Goal: Task Accomplishment & Management: Complete application form

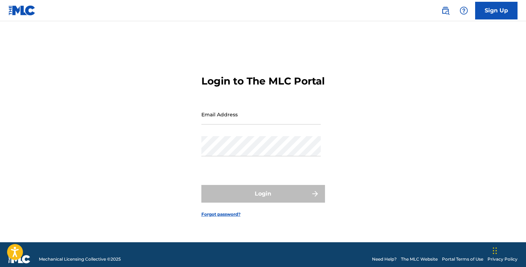
click at [257, 124] on input "Email Address" at bounding box center [260, 114] width 119 height 20
type input "[EMAIL_ADDRESS][DOMAIN_NAME]"
click at [245, 163] on div "Password" at bounding box center [260, 152] width 119 height 32
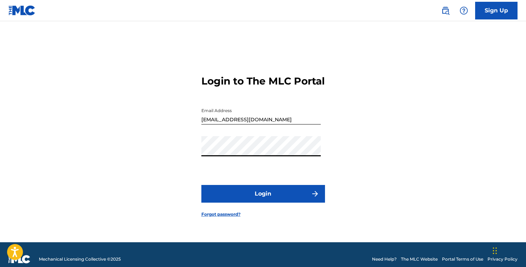
click at [268, 202] on button "Login" at bounding box center [263, 194] width 124 height 18
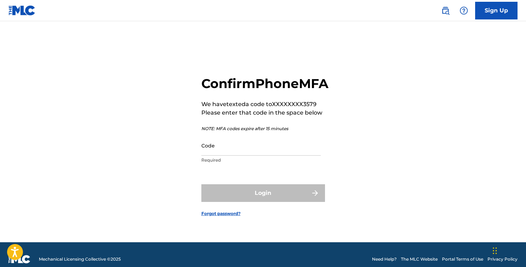
click at [264, 156] on input "Code" at bounding box center [260, 145] width 119 height 20
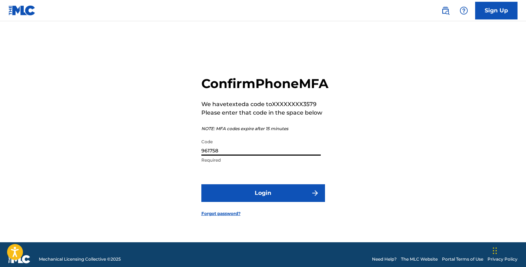
type input "961758"
click at [261, 202] on button "Login" at bounding box center [263, 193] width 124 height 18
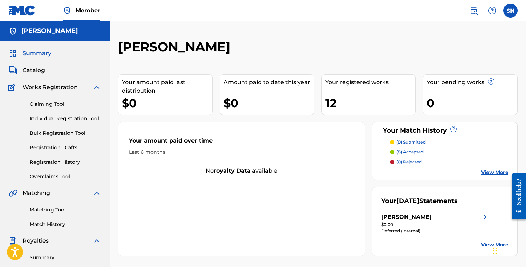
click at [413, 152] on p "(8) accepted" at bounding box center [410, 152] width 27 height 6
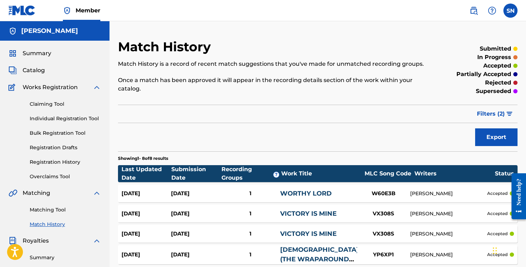
click at [40, 69] on span "Catalog" at bounding box center [34, 70] width 22 height 8
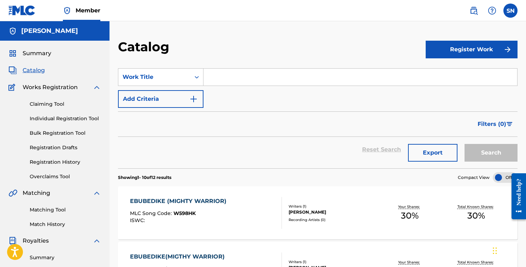
click at [38, 53] on span "Summary" at bounding box center [37, 53] width 29 height 8
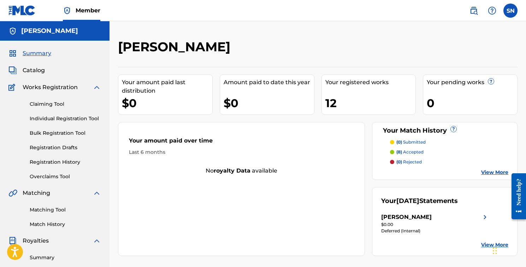
click at [54, 210] on link "Matching Tool" at bounding box center [65, 209] width 71 height 7
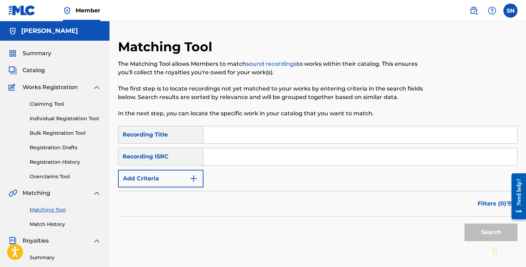
click at [221, 136] on input "Search Form" at bounding box center [361, 134] width 314 height 17
type input "rabonni"
click at [196, 177] on img "Search Form" at bounding box center [193, 178] width 8 height 8
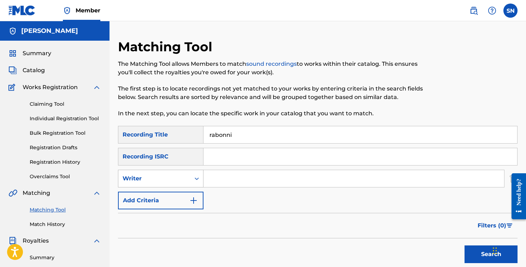
click at [200, 181] on icon "Search Form" at bounding box center [196, 178] width 7 height 7
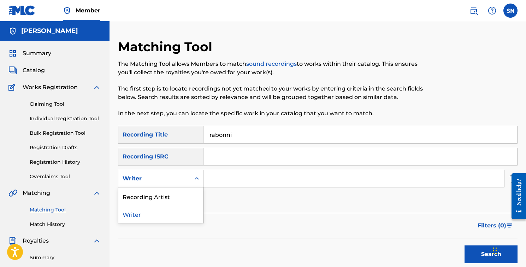
click at [222, 178] on input "Search Form" at bounding box center [354, 178] width 301 height 17
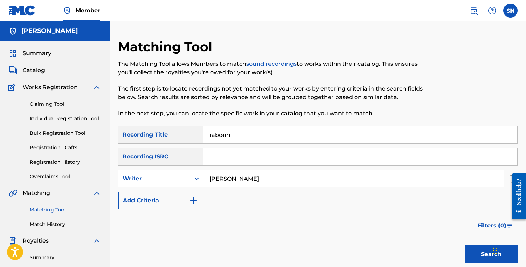
type input "[PERSON_NAME]"
click at [488, 254] on button "Search" at bounding box center [491, 254] width 53 height 18
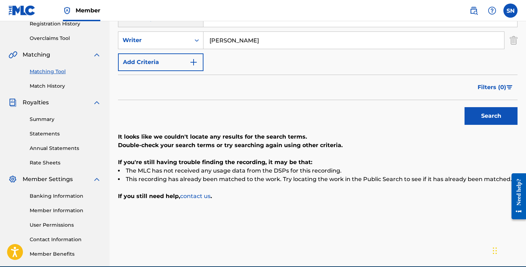
scroll to position [131, 0]
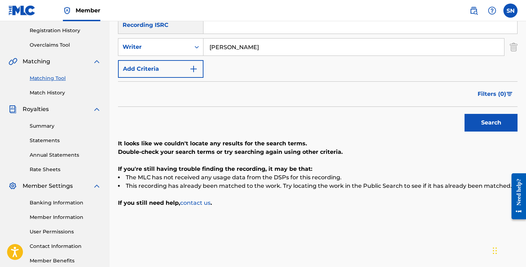
click at [487, 129] on button "Search" at bounding box center [491, 123] width 53 height 18
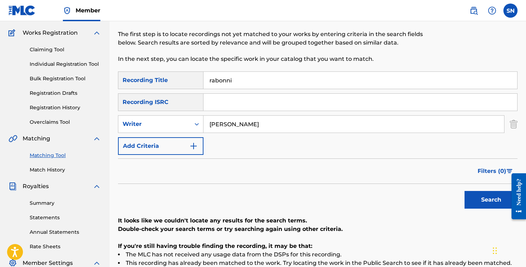
scroll to position [48, 0]
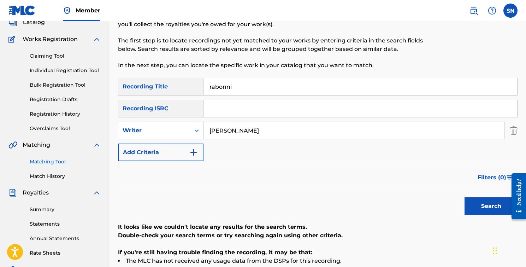
click at [236, 88] on input "rabonni" at bounding box center [361, 86] width 314 height 17
type input "r"
type input "RABONNI"
click at [493, 208] on button "Search" at bounding box center [491, 206] width 53 height 18
click at [215, 108] on input "Search Form" at bounding box center [361, 108] width 314 height 17
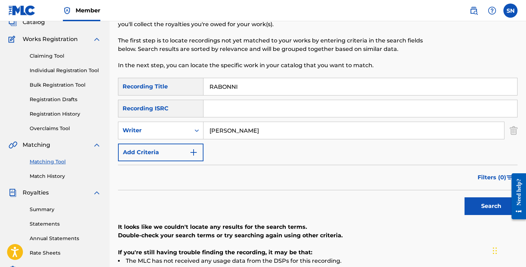
paste input "QZMEM2510438"
type input "QZMEM2510438"
click at [250, 86] on input "RABONNI" at bounding box center [361, 86] width 314 height 17
type input "R"
click at [486, 203] on button "Search" at bounding box center [491, 206] width 53 height 18
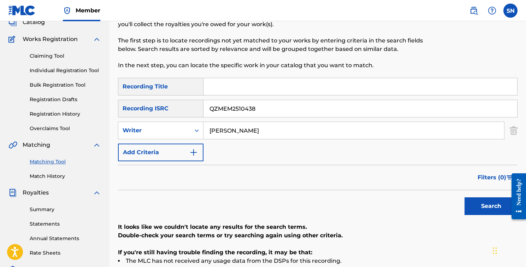
click at [486, 208] on button "Search" at bounding box center [491, 206] width 53 height 18
click at [275, 135] on input "[PERSON_NAME]" at bounding box center [354, 130] width 301 height 17
type input "S"
click at [485, 211] on button "Search" at bounding box center [491, 206] width 53 height 18
click at [219, 89] on input "Search Form" at bounding box center [361, 86] width 314 height 17
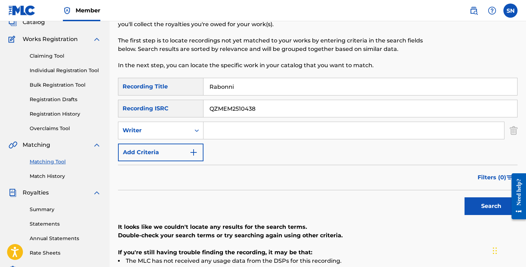
type input "Rabonni"
click at [484, 209] on button "Search" at bounding box center [491, 206] width 53 height 18
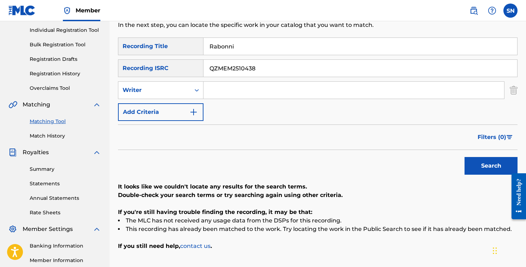
scroll to position [0, 0]
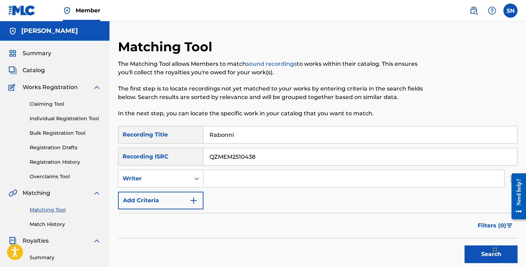
click at [42, 53] on span "Summary" at bounding box center [37, 53] width 29 height 8
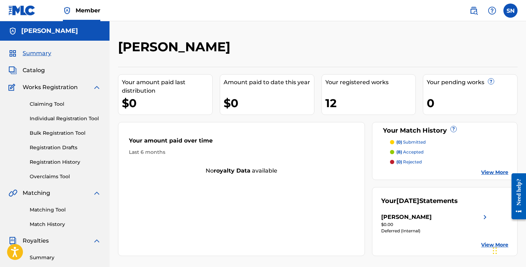
click at [46, 85] on span "Works Registration" at bounding box center [50, 87] width 55 height 8
click at [60, 87] on span "Works Registration" at bounding box center [50, 87] width 55 height 8
click at [94, 84] on img at bounding box center [97, 87] width 8 height 8
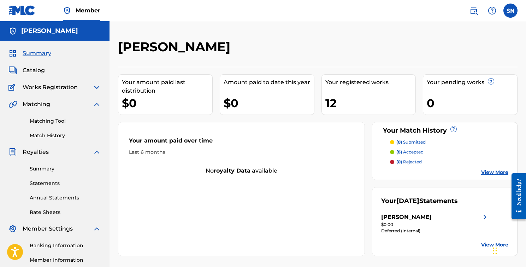
click at [95, 85] on img at bounding box center [97, 87] width 8 height 8
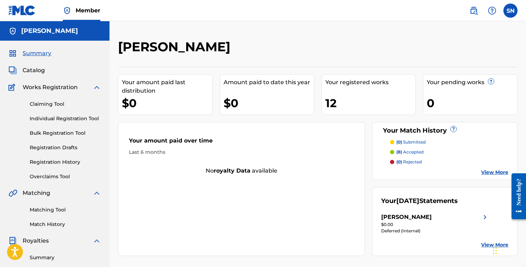
click at [87, 119] on link "Individual Registration Tool" at bounding box center [65, 118] width 71 height 7
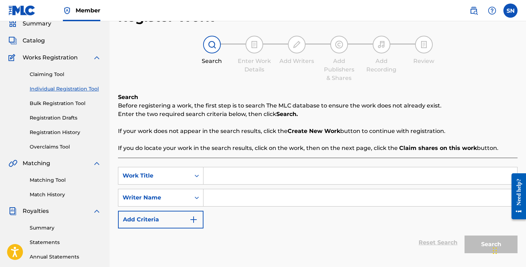
scroll to position [33, 0]
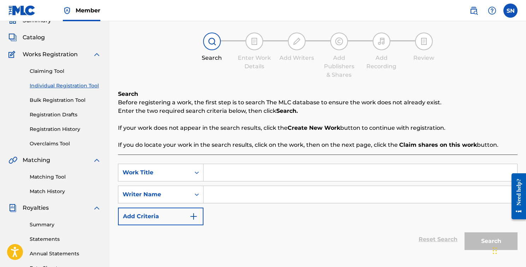
click at [217, 175] on input "Search Form" at bounding box center [361, 172] width 314 height 17
type input "FOREVER GOOD"
click at [230, 198] on input "Search Form" at bounding box center [361, 194] width 314 height 17
type input "s"
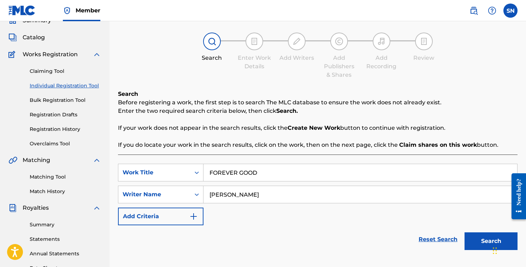
type input "[PERSON_NAME]"
click at [485, 239] on button "Search" at bounding box center [491, 241] width 53 height 18
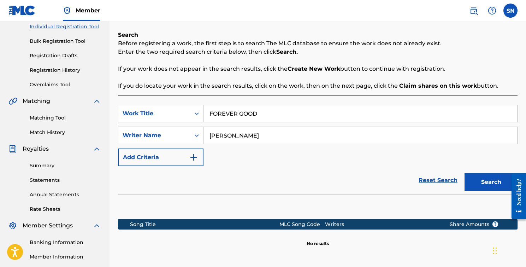
scroll to position [171, 0]
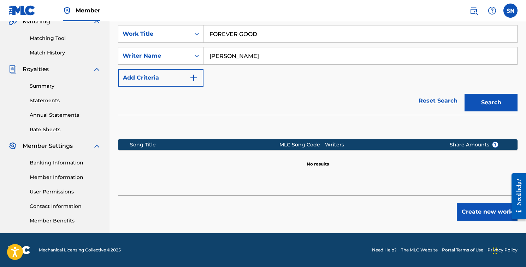
click at [475, 212] on button "Create new work" at bounding box center [487, 212] width 61 height 18
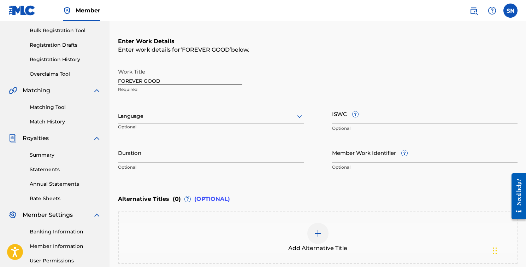
scroll to position [103, 0]
click at [146, 118] on div at bounding box center [211, 115] width 186 height 9
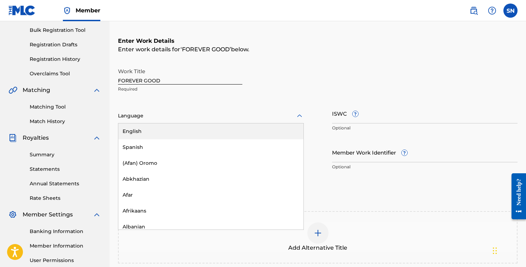
click at [145, 132] on div "English" at bounding box center [210, 131] width 185 height 16
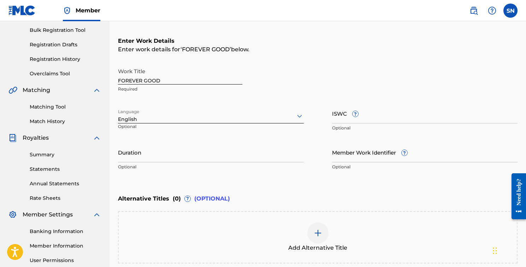
click at [202, 153] on input "Duration" at bounding box center [211, 152] width 186 height 20
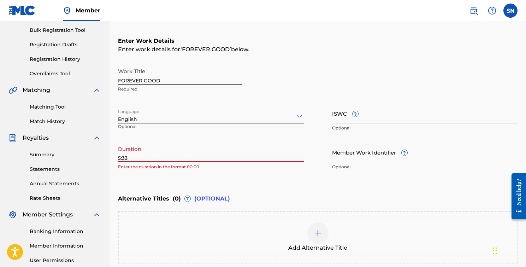
type input "5:33"
click at [364, 156] on input "Member Work Identifier ?" at bounding box center [425, 152] width 186 height 20
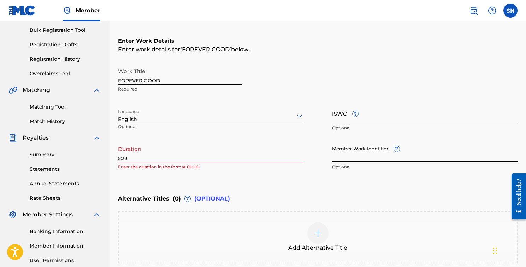
click at [360, 115] on input "ISWC ?" at bounding box center [425, 113] width 186 height 20
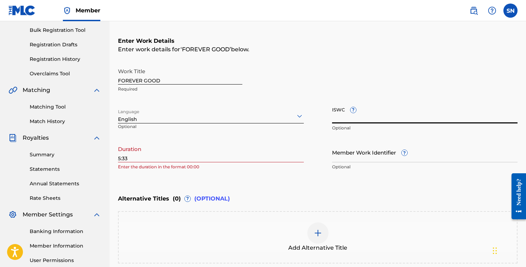
paste input "931464523"
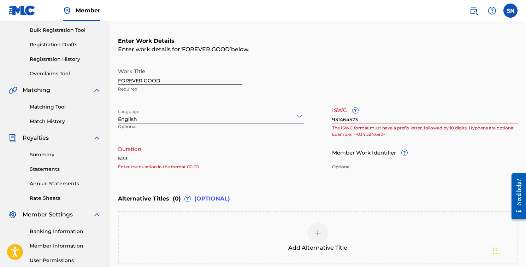
click at [414, 140] on div "Work Title FOREVER GOOD Required Language English Optional ISWC ? 931464523 The…" at bounding box center [318, 119] width 400 height 110
click at [371, 120] on input "931464523" at bounding box center [425, 113] width 186 height 20
type input "9"
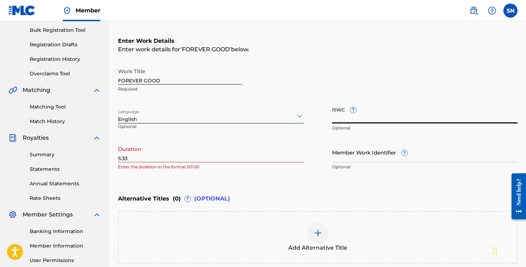
click at [395, 152] on input "Member Work Identifier ?" at bounding box center [425, 152] width 186 height 20
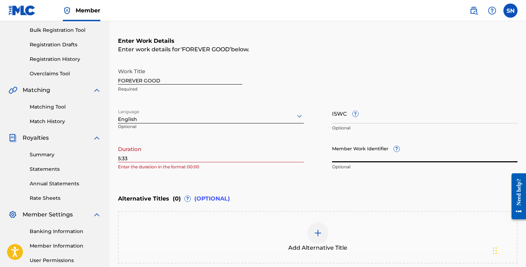
paste input "931464523"
type input "931464523"
click at [390, 116] on input "ISWC ?" at bounding box center [425, 113] width 186 height 20
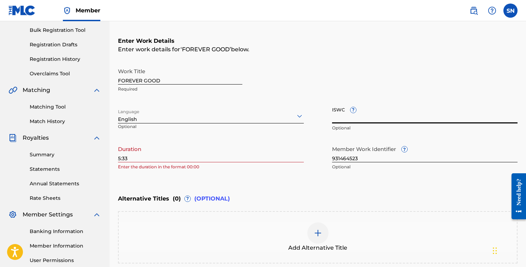
click at [118, 157] on input "5:33" at bounding box center [211, 152] width 186 height 20
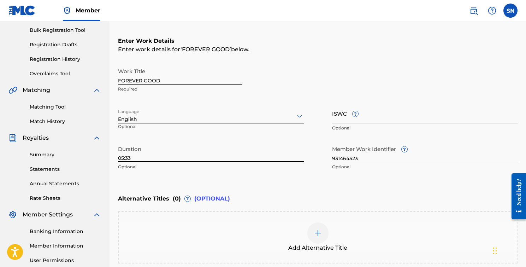
type input "05:33"
click at [379, 158] on input "931464523" at bounding box center [425, 152] width 186 height 20
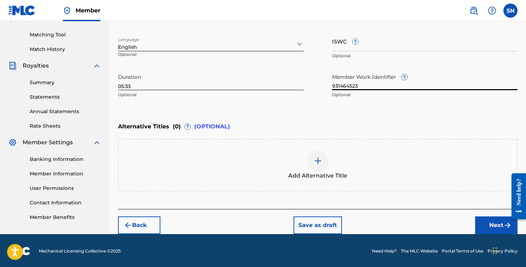
scroll to position [176, 0]
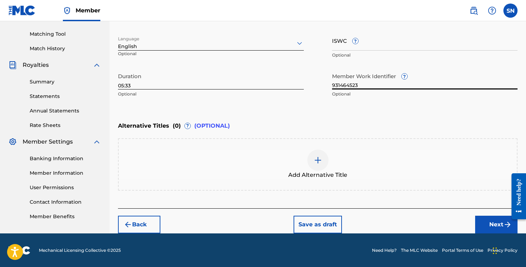
click at [490, 227] on button "Next" at bounding box center [496, 225] width 42 height 18
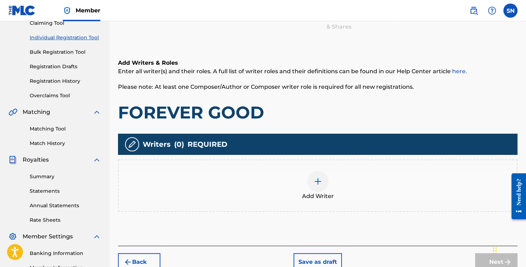
scroll to position [119, 0]
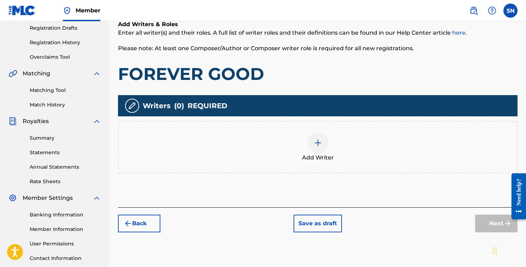
click at [318, 149] on div at bounding box center [317, 142] width 21 height 21
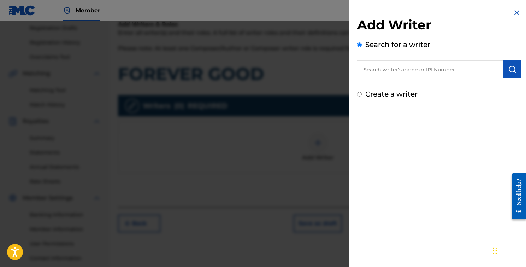
click at [393, 68] on input "text" at bounding box center [430, 69] width 146 height 18
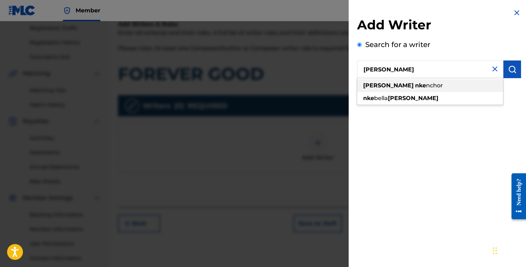
click at [414, 86] on span at bounding box center [414, 85] width 1 height 7
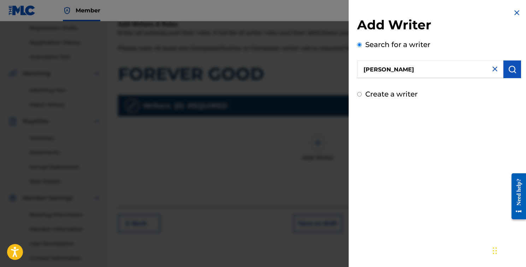
click at [367, 69] on input "[PERSON_NAME]" at bounding box center [430, 69] width 146 height 18
click at [393, 69] on input "[PERSON_NAME]" at bounding box center [430, 69] width 146 height 18
click at [388, 69] on input "[PERSON_NAME]" at bounding box center [430, 69] width 146 height 18
type input "[PERSON_NAME]"
click at [512, 68] on img "submit" at bounding box center [512, 69] width 8 height 8
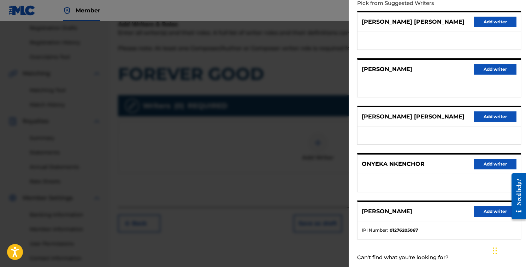
scroll to position [99, 0]
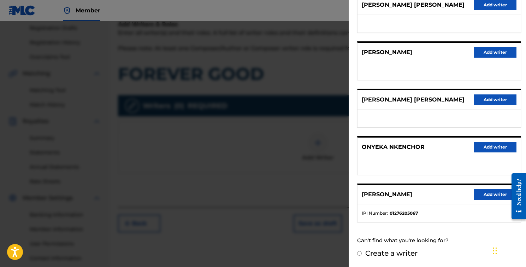
click at [492, 193] on button "Add writer" at bounding box center [495, 194] width 42 height 11
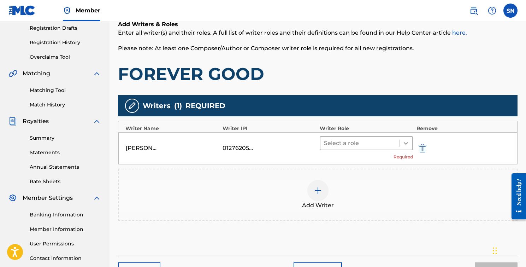
click at [405, 143] on icon at bounding box center [406, 143] width 7 height 7
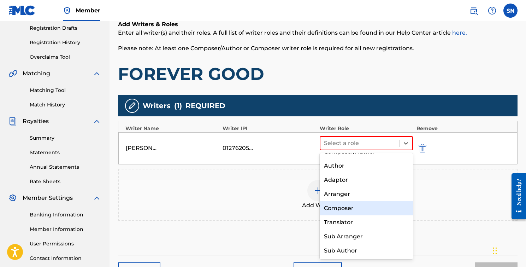
scroll to position [0, 0]
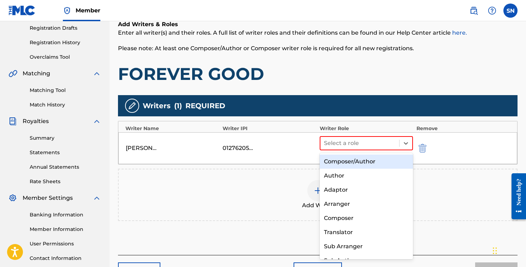
click at [362, 160] on div "Composer/Author" at bounding box center [366, 161] width 93 height 14
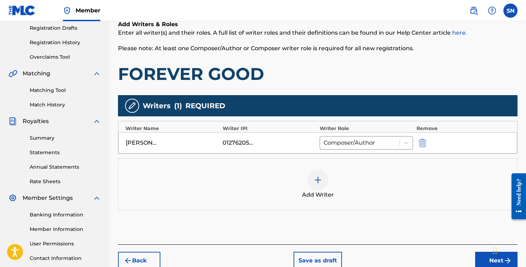
click at [488, 255] on button "Next" at bounding box center [496, 261] width 42 height 18
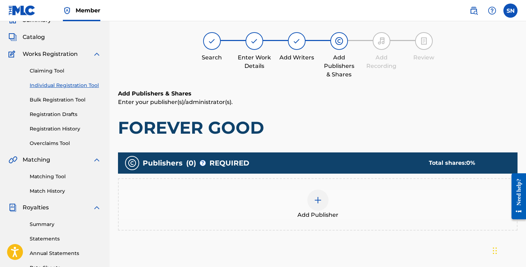
scroll to position [32, 0]
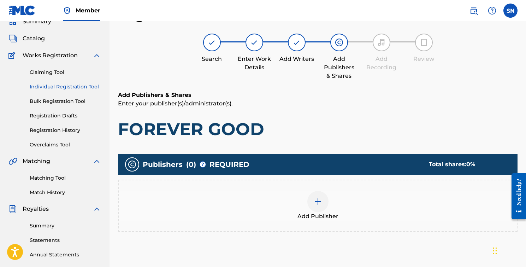
click at [318, 203] on img at bounding box center [318, 201] width 8 height 8
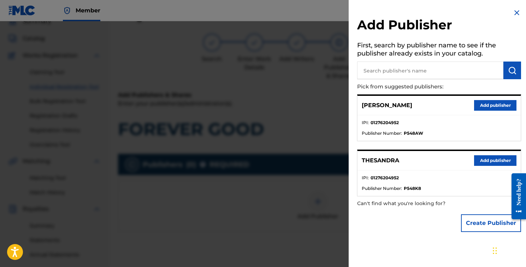
click at [497, 159] on button "Add publisher" at bounding box center [495, 160] width 42 height 11
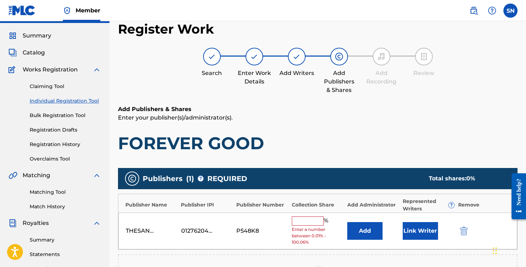
scroll to position [0, 0]
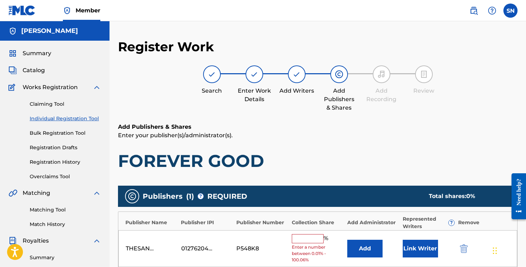
click at [297, 76] on img at bounding box center [297, 74] width 8 height 8
click at [299, 88] on div "Add Writers" at bounding box center [296, 91] width 35 height 8
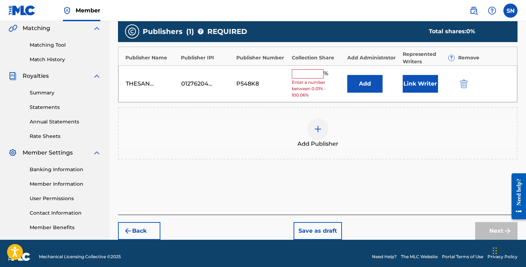
scroll to position [168, 0]
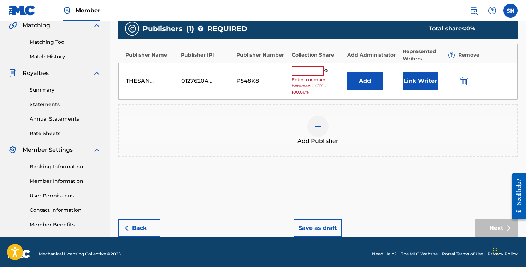
click at [145, 227] on button "Back" at bounding box center [139, 228] width 42 height 18
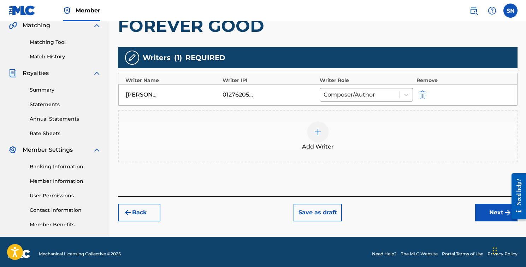
click at [494, 208] on button "Next" at bounding box center [496, 213] width 42 height 18
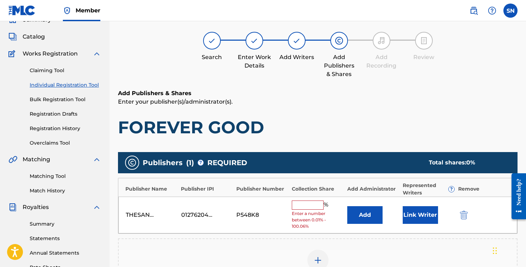
scroll to position [32, 0]
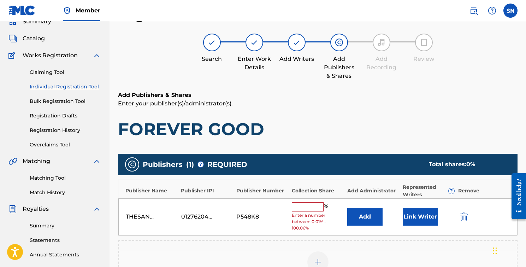
click at [309, 206] on input "text" at bounding box center [308, 206] width 32 height 9
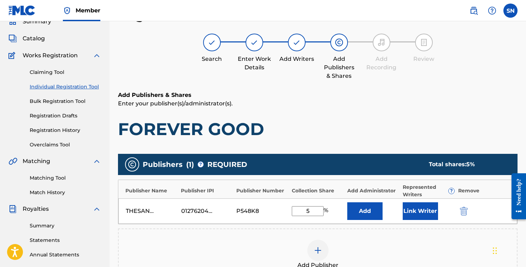
type input "50"
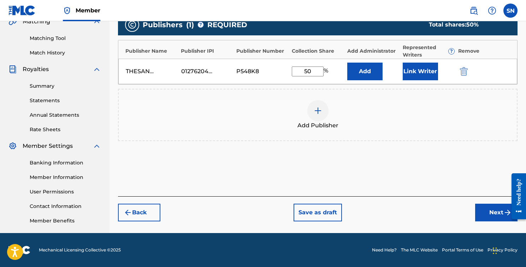
click at [482, 210] on button "Next" at bounding box center [496, 213] width 42 height 18
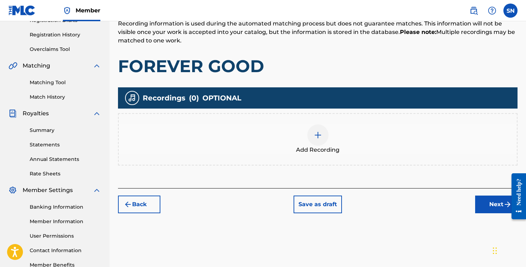
scroll to position [134, 0]
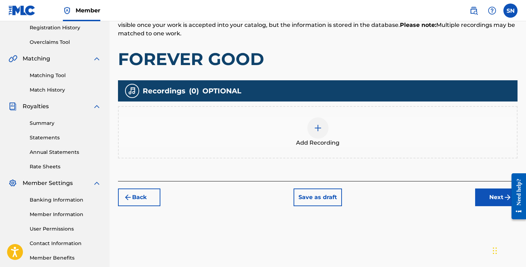
click at [487, 199] on button "Next" at bounding box center [496, 197] width 42 height 18
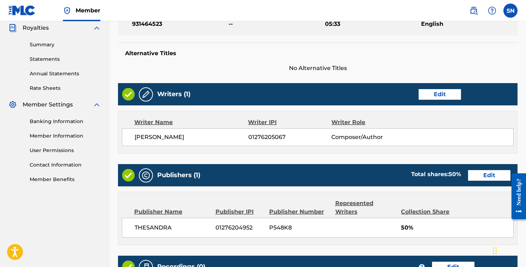
scroll to position [212, 0]
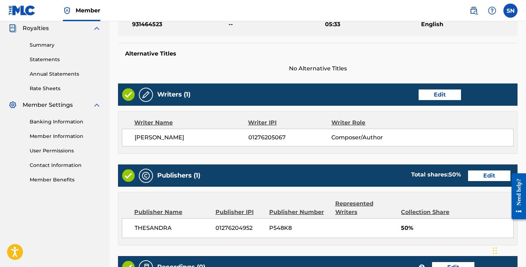
click at [442, 136] on div "[PERSON_NAME] 01276205067 Composer/Author" at bounding box center [324, 137] width 379 height 8
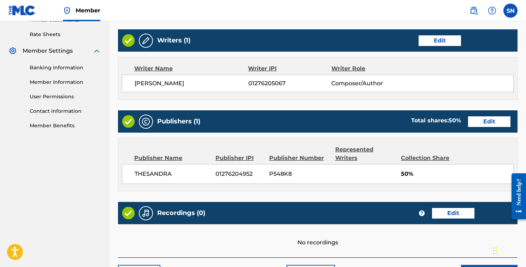
scroll to position [274, 0]
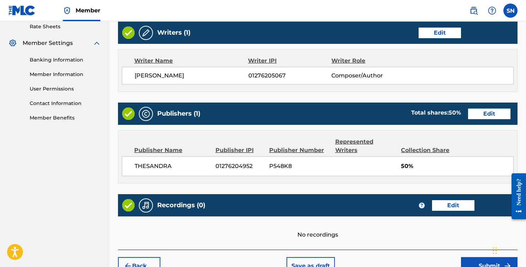
click at [487, 115] on button "Edit" at bounding box center [489, 114] width 42 height 11
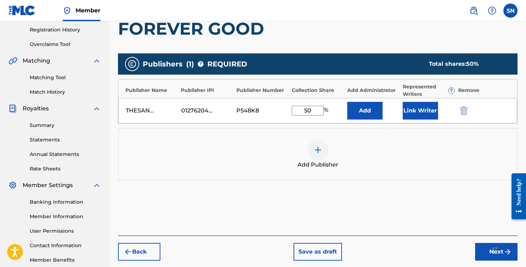
scroll to position [131, 0]
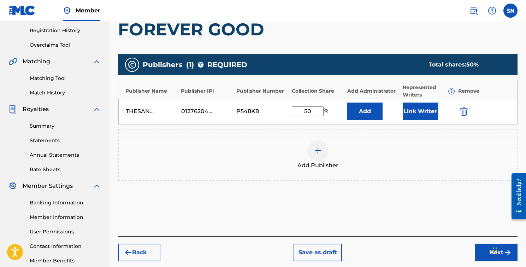
click at [315, 110] on input "50" at bounding box center [308, 111] width 32 height 10
type input "5"
type input "100"
click at [145, 107] on div "THESANDRA" at bounding box center [142, 111] width 32 height 8
click at [142, 110] on div "THESANDRA" at bounding box center [142, 111] width 32 height 8
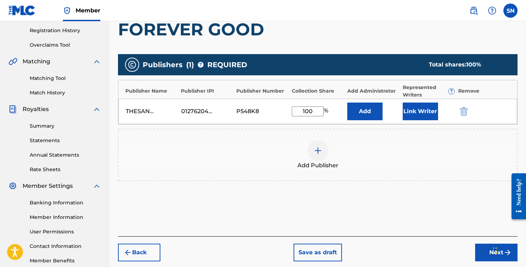
click at [153, 108] on div "THESANDRA" at bounding box center [142, 111] width 32 height 8
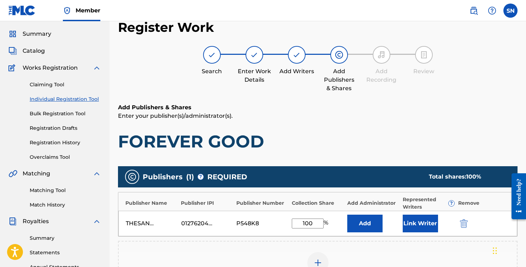
scroll to position [0, 0]
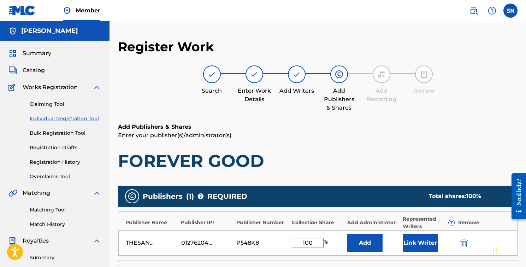
click at [42, 71] on span "Catalog" at bounding box center [34, 70] width 22 height 8
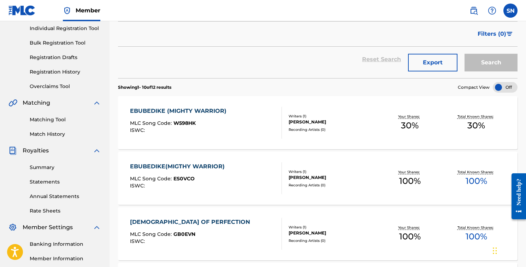
scroll to position [123, 0]
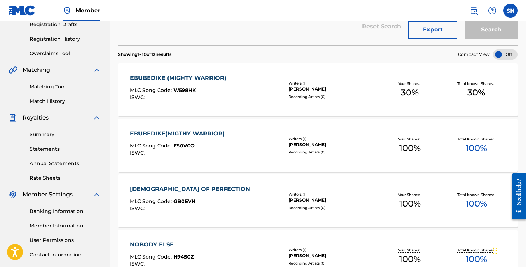
click at [162, 133] on div "EBUBEDIKE(MIGTHY WARRIOR)" at bounding box center [179, 133] width 98 height 8
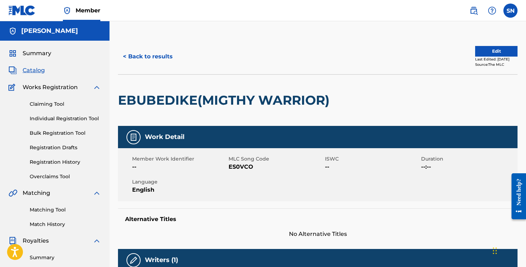
scroll to position [123, 0]
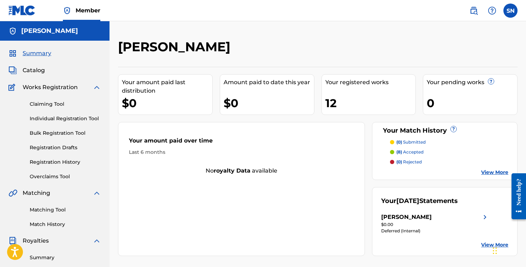
click at [334, 102] on div "12" at bounding box center [371, 103] width 90 height 16
click at [370, 80] on div "Your registered works" at bounding box center [371, 82] width 90 height 8
click at [325, 104] on div "Your registered works 12" at bounding box center [369, 94] width 95 height 41
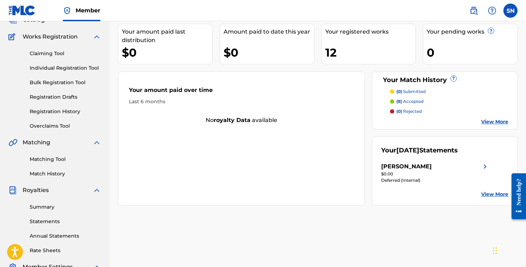
scroll to position [51, 0]
click at [74, 65] on link "Individual Registration Tool" at bounding box center [65, 67] width 71 height 7
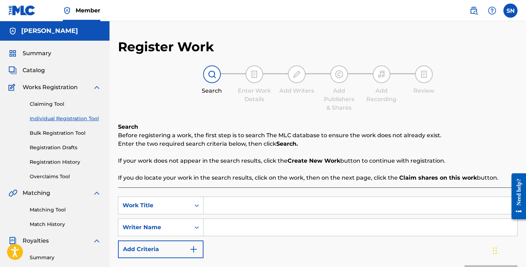
click at [68, 146] on link "Registration Drafts" at bounding box center [65, 147] width 71 height 7
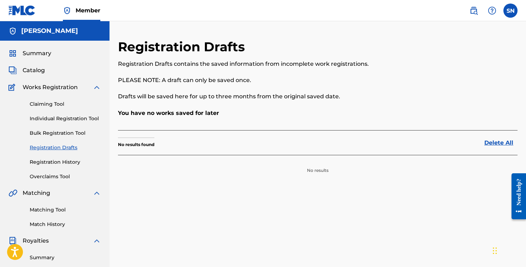
click at [64, 162] on link "Registration History" at bounding box center [65, 161] width 71 height 7
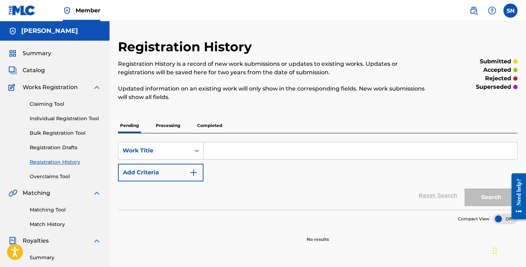
click at [62, 103] on link "Claiming Tool" at bounding box center [65, 103] width 71 height 7
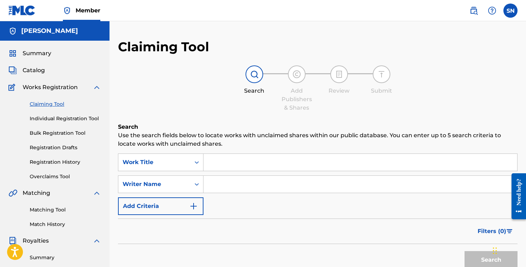
click at [66, 118] on link "Individual Registration Tool" at bounding box center [65, 118] width 71 height 7
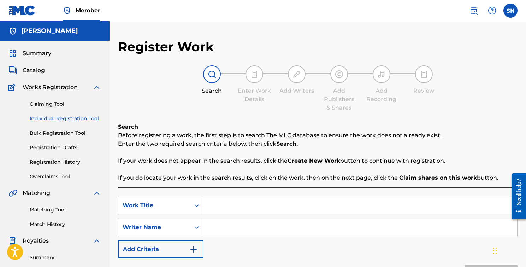
scroll to position [51, 0]
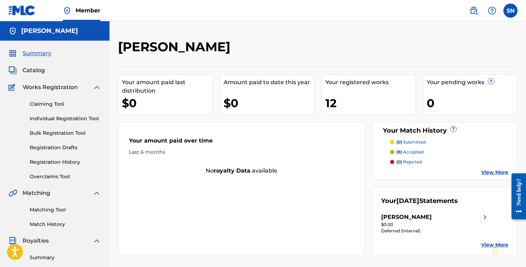
click at [64, 118] on link "Individual Registration Tool" at bounding box center [65, 118] width 71 height 7
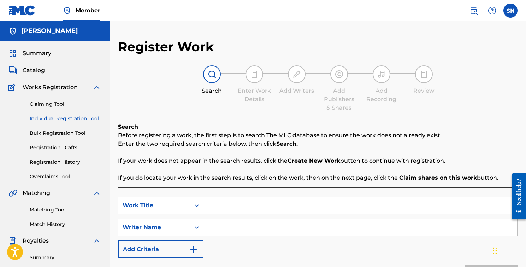
click at [226, 203] on input "Search Form" at bounding box center [361, 205] width 314 height 17
type input "FOREVER GOOD"
click at [229, 235] on input "Search Form" at bounding box center [361, 227] width 314 height 17
type input "[PERSON_NAME]"
click at [195, 248] on img "Search Form" at bounding box center [193, 249] width 8 height 8
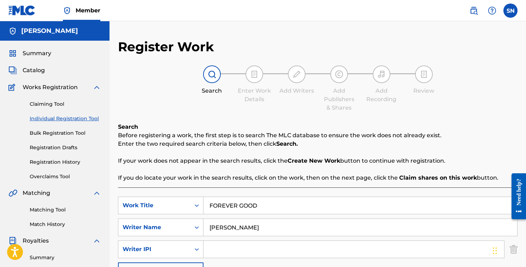
click at [226, 249] on input "Search Form" at bounding box center [354, 249] width 301 height 17
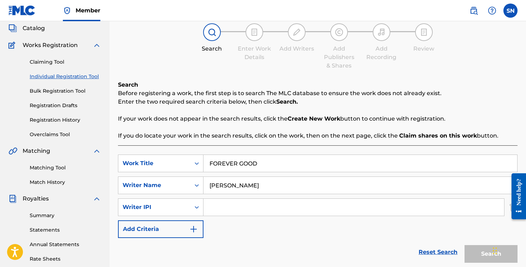
scroll to position [52, 0]
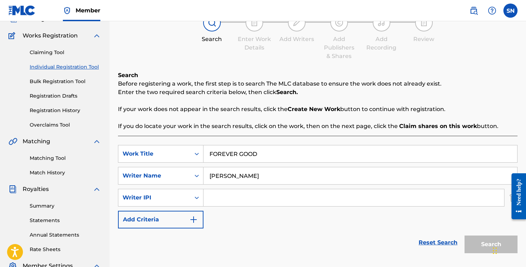
click at [194, 220] on img "Search Form" at bounding box center [193, 219] width 8 height 8
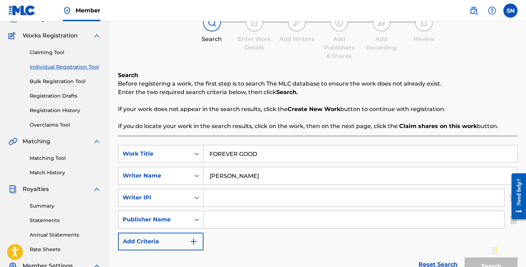
click at [219, 198] on input "Search Form" at bounding box center [354, 197] width 301 height 17
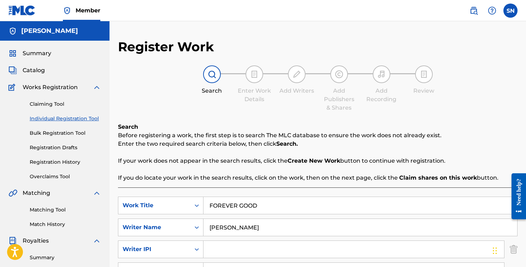
click at [44, 52] on span "Summary" at bounding box center [37, 53] width 29 height 8
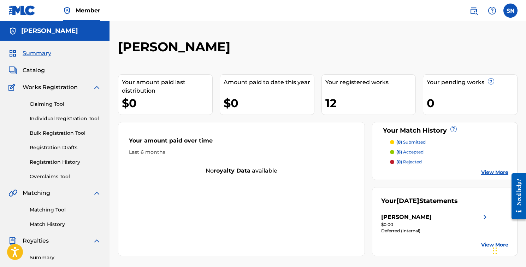
click at [421, 149] on p "(8) accepted" at bounding box center [410, 152] width 27 height 6
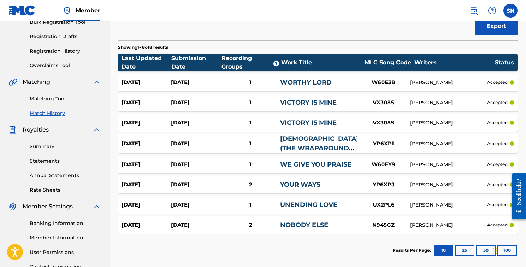
scroll to position [112, 0]
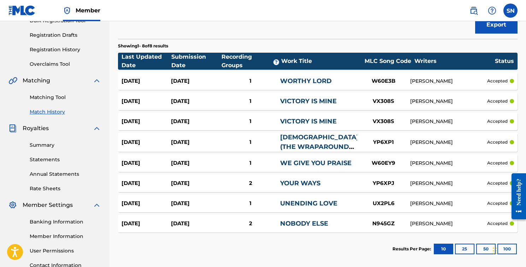
click at [428, 100] on div "[PERSON_NAME]" at bounding box center [448, 101] width 77 height 7
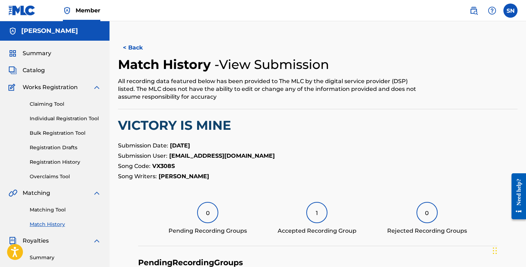
scroll to position [112, 0]
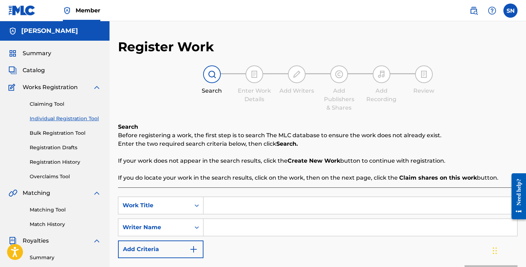
click at [269, 206] on input "Search Form" at bounding box center [361, 205] width 314 height 17
type input "f"
type input "FOREVER GOOD"
click at [268, 228] on input "Search Form" at bounding box center [361, 227] width 314 height 17
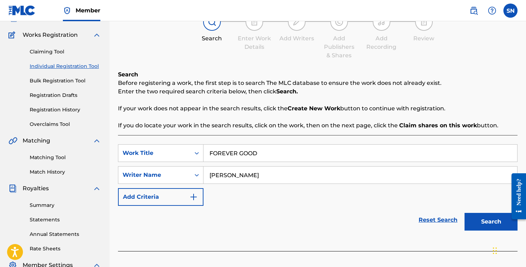
scroll to position [60, 0]
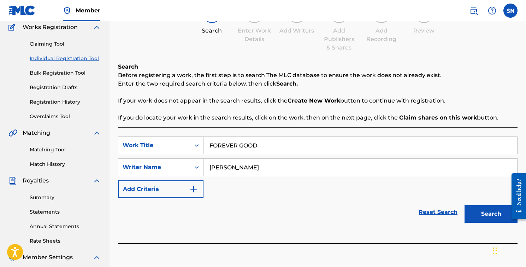
type input "[PERSON_NAME]"
click at [493, 214] on button "Search" at bounding box center [491, 214] width 53 height 18
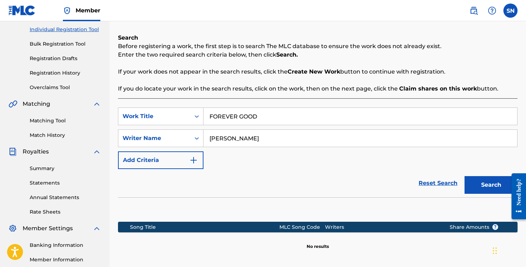
scroll to position [171, 0]
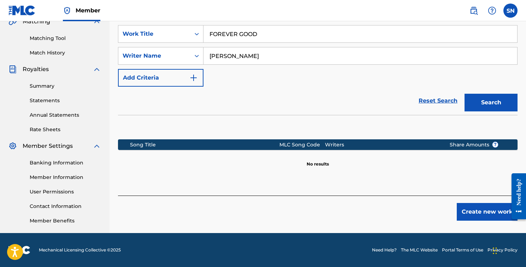
click at [473, 208] on button "Create new work" at bounding box center [487, 212] width 61 height 18
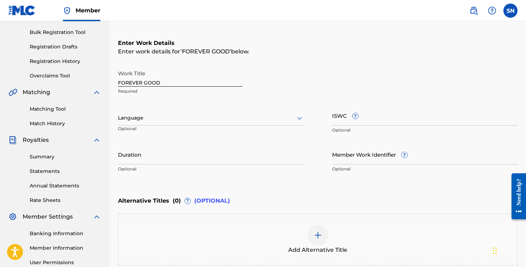
scroll to position [91, 0]
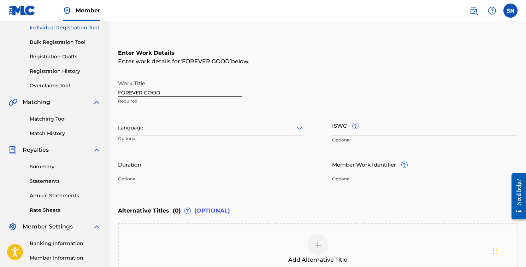
click at [162, 129] on div at bounding box center [211, 127] width 186 height 9
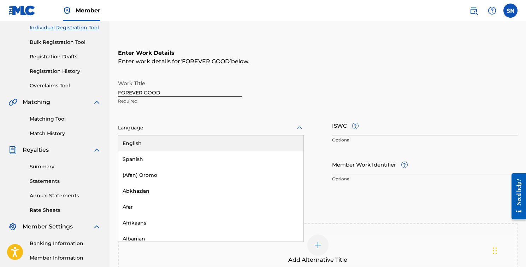
click at [141, 146] on div "English" at bounding box center [210, 143] width 185 height 16
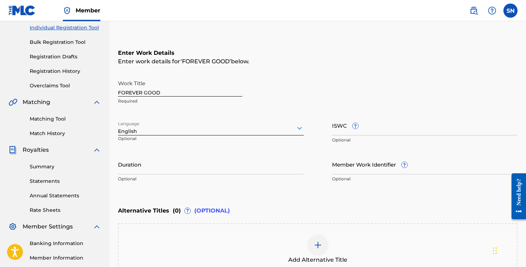
click at [168, 165] on input "Duration" at bounding box center [211, 164] width 186 height 20
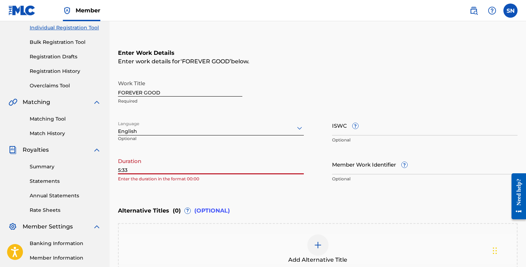
click at [118, 169] on input "5:33" at bounding box center [211, 164] width 186 height 20
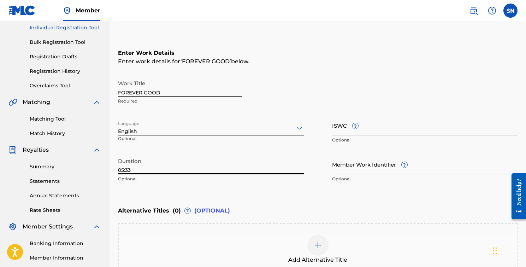
type input "05:33"
click at [381, 125] on input "ISWC ?" at bounding box center [425, 125] width 186 height 20
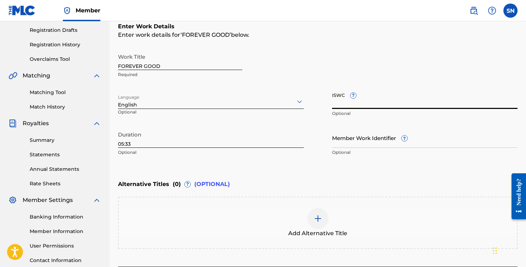
scroll to position [110, 0]
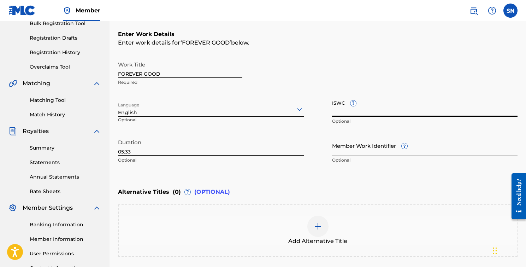
click at [371, 111] on input "ISWC ?" at bounding box center [425, 106] width 186 height 20
paste input "T3343637769"
type input "T3343637769"
click at [354, 146] on input "Member Work Identifier ?" at bounding box center [425, 145] width 186 height 20
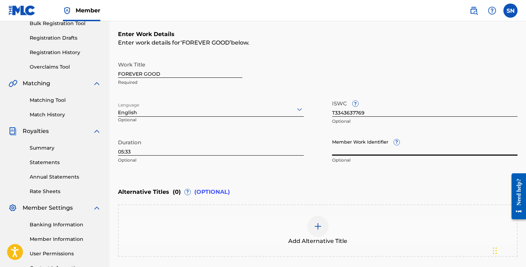
click at [353, 148] on input "Member Work Identifier ?" at bounding box center [425, 145] width 186 height 20
paste input "931464523"
type input "931464523"
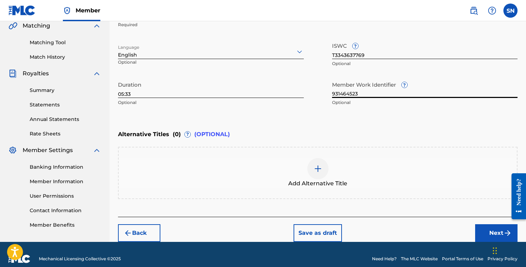
scroll to position [176, 0]
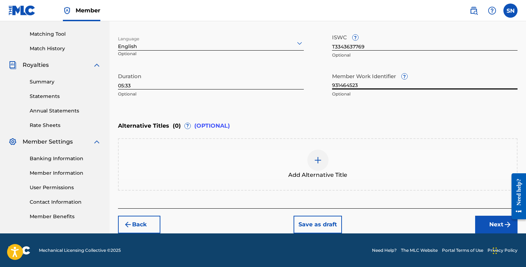
click at [497, 223] on button "Next" at bounding box center [496, 225] width 42 height 18
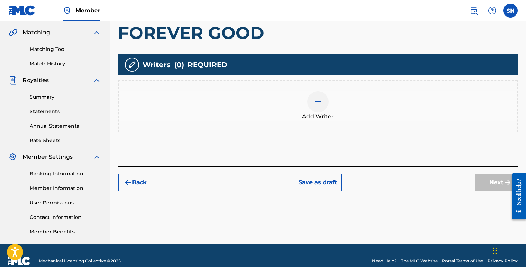
scroll to position [170, 0]
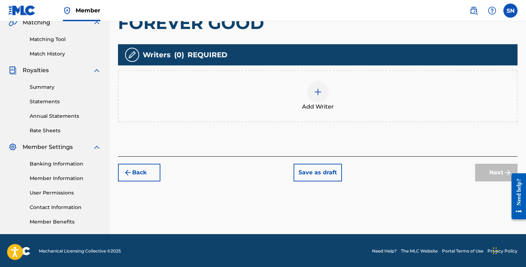
click at [316, 94] on img at bounding box center [318, 92] width 8 height 8
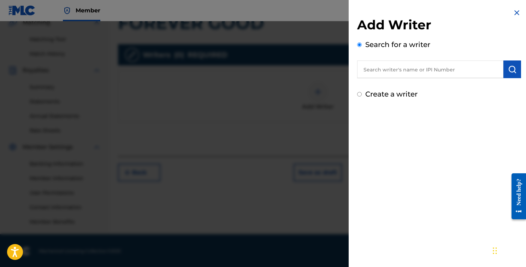
click at [388, 66] on input "text" at bounding box center [430, 69] width 146 height 18
type input "[PERSON_NAME]"
click at [508, 69] on img "submit" at bounding box center [512, 69] width 8 height 8
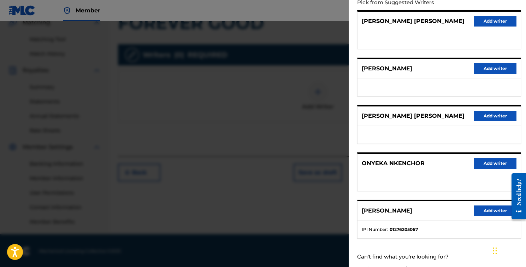
scroll to position [99, 0]
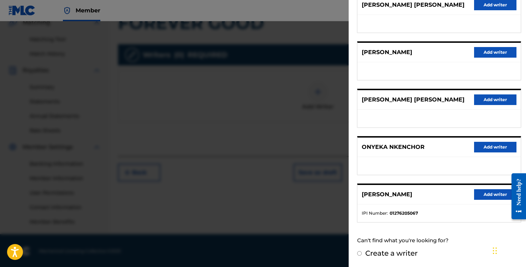
click at [486, 192] on button "Add writer" at bounding box center [495, 194] width 42 height 11
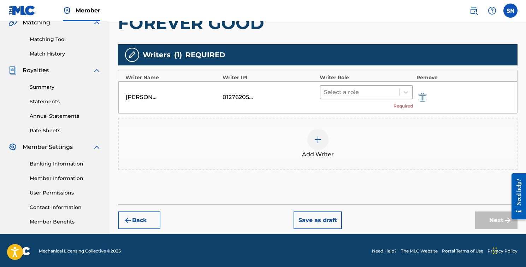
click at [365, 92] on div at bounding box center [360, 92] width 72 height 10
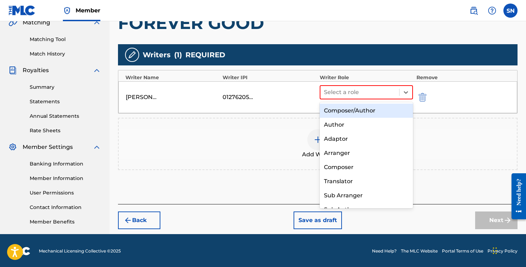
click at [359, 109] on div "Composer/Author" at bounding box center [366, 111] width 93 height 14
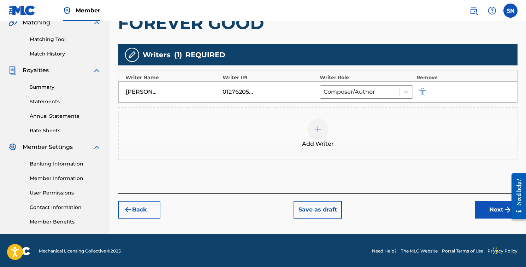
click at [497, 209] on button "Next" at bounding box center [496, 210] width 42 height 18
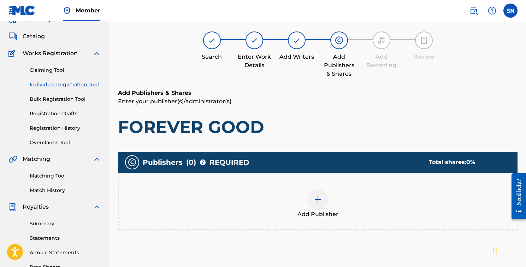
scroll to position [32, 0]
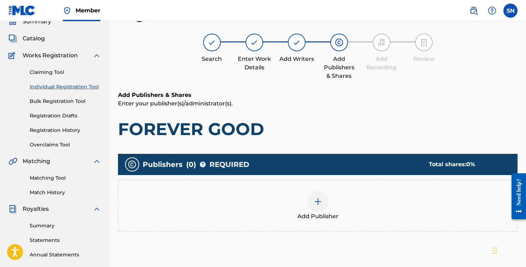
click at [315, 200] on img at bounding box center [318, 201] width 8 height 8
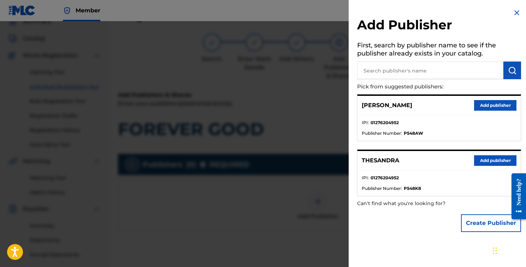
click at [500, 105] on button "Add publisher" at bounding box center [495, 105] width 42 height 11
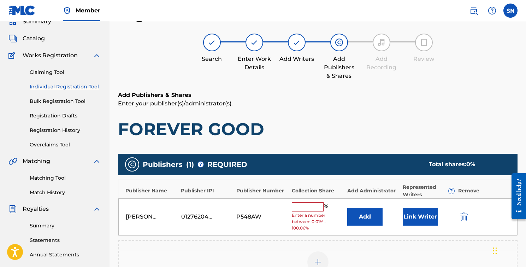
click at [313, 206] on input "text" at bounding box center [308, 206] width 32 height 9
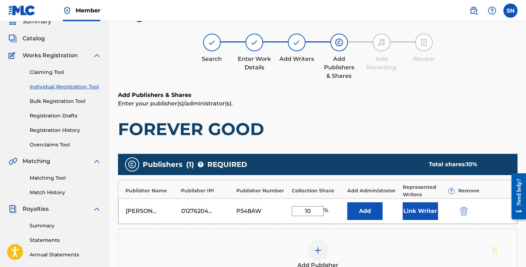
type input "100"
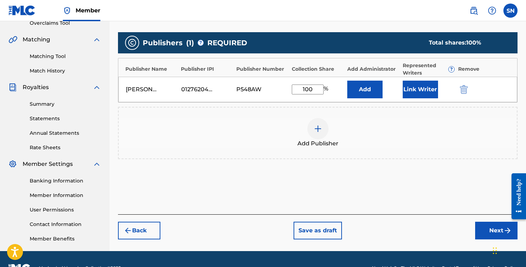
click at [488, 227] on button "Next" at bounding box center [496, 231] width 42 height 18
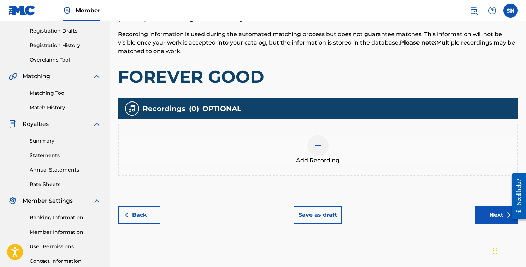
scroll to position [135, 0]
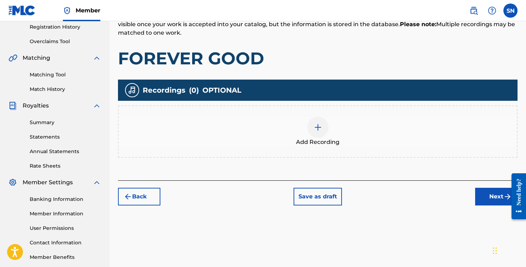
click at [322, 131] on div at bounding box center [317, 127] width 21 height 21
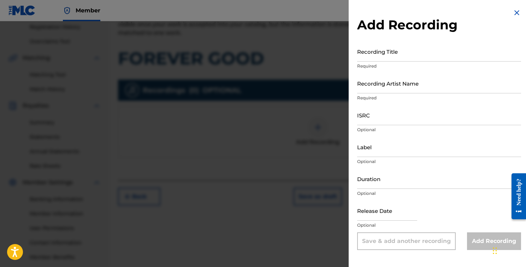
click at [385, 50] on input "Recording Title" at bounding box center [439, 51] width 164 height 20
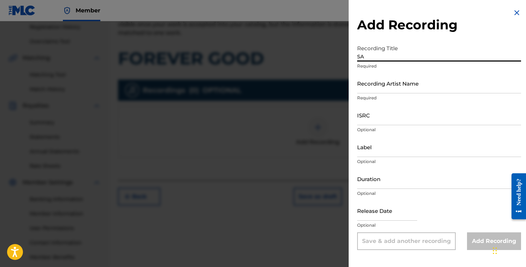
type input "S"
type input "FOREVER GOOD"
click at [423, 84] on input "Recording Artist Name" at bounding box center [439, 83] width 164 height 20
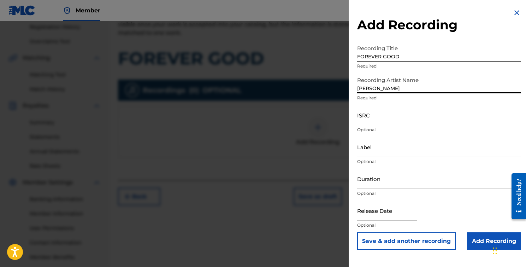
type input "[PERSON_NAME]"
click at [392, 110] on input "ISRC" at bounding box center [439, 115] width 164 height 20
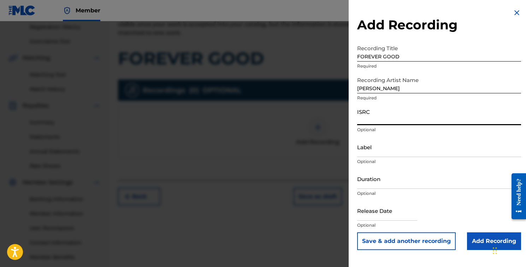
click at [379, 117] on input "ISRC" at bounding box center [439, 115] width 164 height 20
paste input "QZWFV2586017"
type input "QZWFV2586017"
click at [371, 154] on input "Label" at bounding box center [439, 147] width 164 height 20
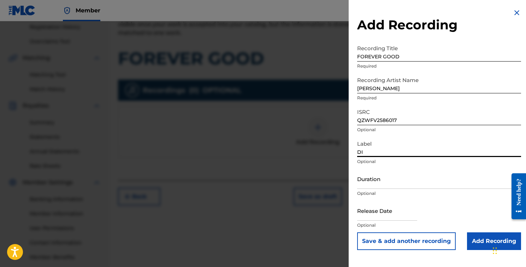
type input "D"
click at [377, 185] on input "Duration" at bounding box center [439, 179] width 164 height 20
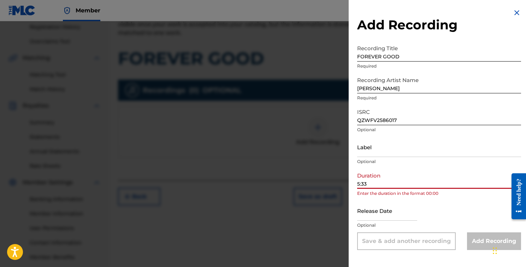
click at [358, 185] on input "5:33" at bounding box center [439, 179] width 164 height 20
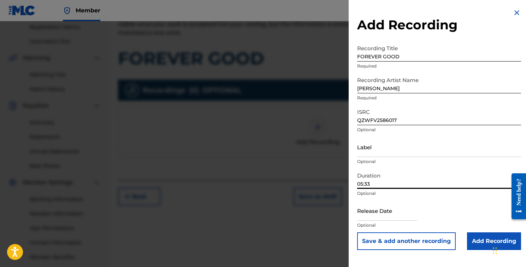
type input "05:33"
click at [382, 209] on input "text" at bounding box center [387, 210] width 60 height 20
select select "7"
select select "2025"
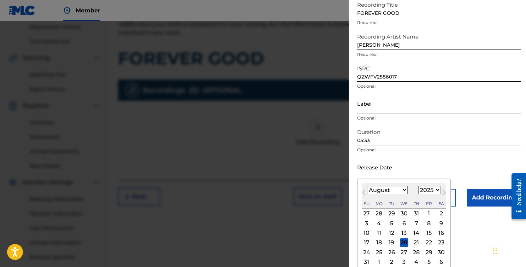
scroll to position [48, 0]
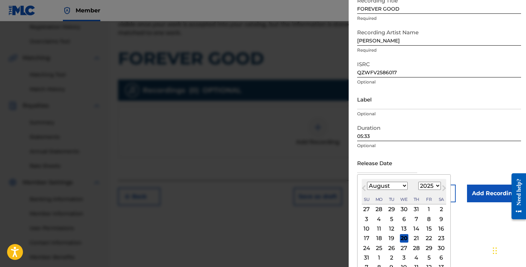
click at [440, 228] on div "16" at bounding box center [441, 228] width 8 height 8
type input "[DATE]"
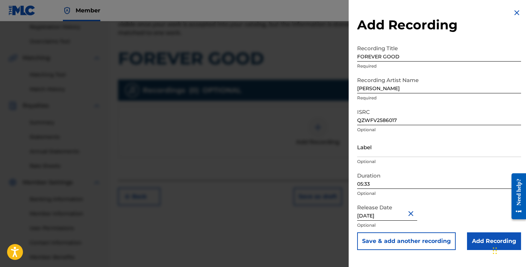
scroll to position [0, 0]
click at [477, 240] on input "Add Recording" at bounding box center [494, 241] width 54 height 18
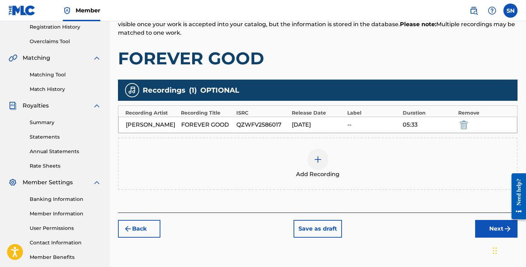
click at [481, 238] on button "Next" at bounding box center [496, 229] width 42 height 18
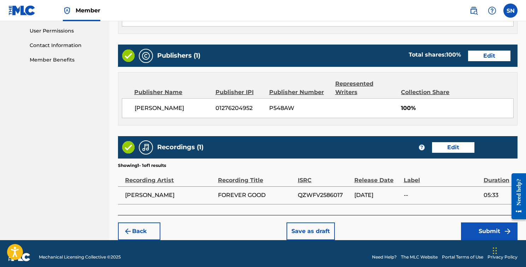
scroll to position [339, 0]
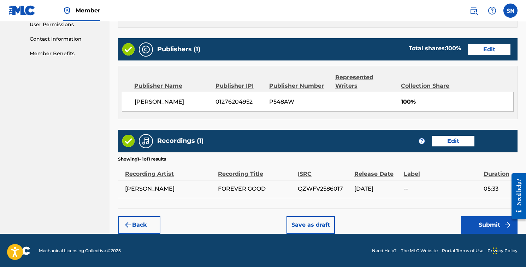
click at [488, 224] on button "Submit" at bounding box center [489, 225] width 57 height 18
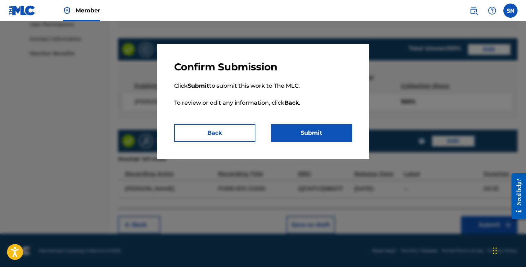
click at [321, 128] on button "Submit" at bounding box center [311, 133] width 81 height 18
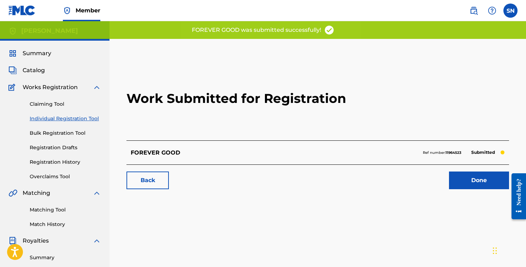
click at [480, 181] on link "Done" at bounding box center [479, 180] width 60 height 18
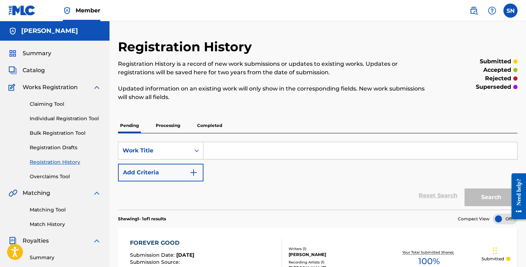
click at [37, 71] on span "Catalog" at bounding box center [34, 70] width 22 height 8
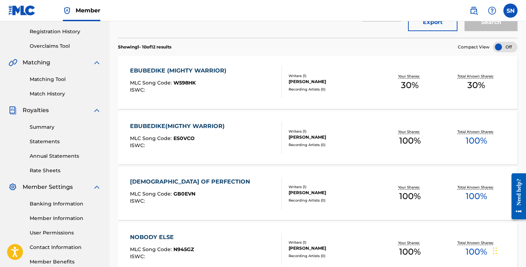
scroll to position [131, 0]
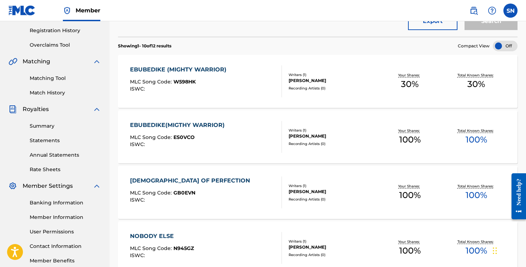
click at [480, 127] on div "Total Known Shares: 100 %" at bounding box center [476, 137] width 66 height 22
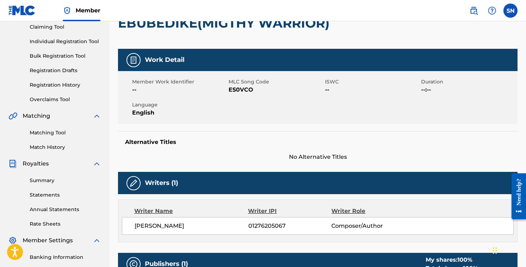
scroll to position [61, 0]
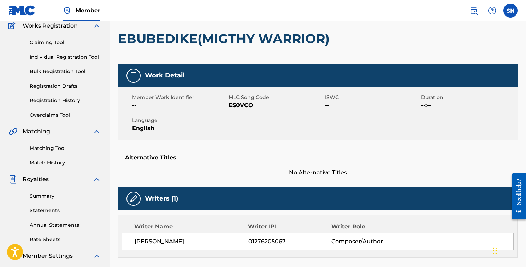
click at [326, 102] on span "--" at bounding box center [372, 105] width 95 height 8
click at [327, 105] on span "--" at bounding box center [372, 105] width 95 height 8
click at [132, 77] on img at bounding box center [133, 75] width 8 height 8
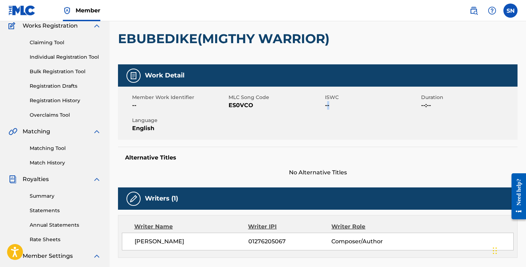
click at [132, 77] on img at bounding box center [133, 75] width 8 height 8
click at [133, 195] on img at bounding box center [133, 198] width 8 height 8
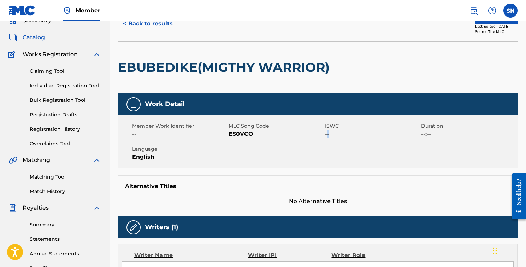
scroll to position [19, 0]
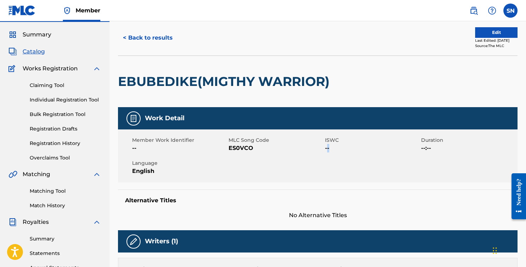
click at [497, 30] on button "Edit" at bounding box center [496, 32] width 42 height 11
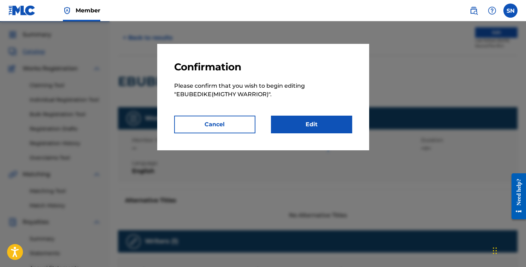
click at [319, 123] on link "Edit" at bounding box center [311, 125] width 81 height 18
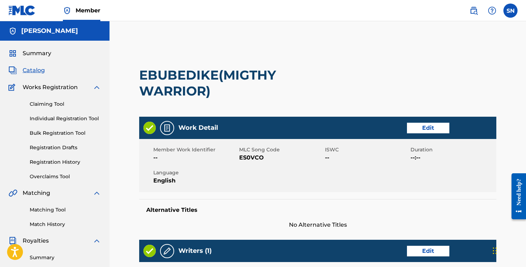
click at [332, 152] on span "ISWC" at bounding box center [367, 149] width 84 height 7
click at [433, 127] on link "Edit" at bounding box center [428, 128] width 42 height 11
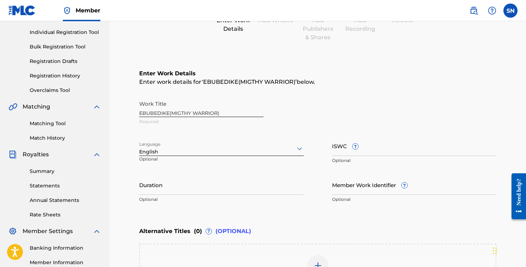
scroll to position [100, 0]
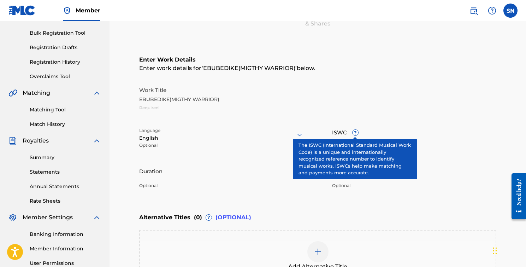
click at [354, 134] on span "?" at bounding box center [356, 133] width 6 height 6
click at [354, 134] on input "ISWC ?" at bounding box center [414, 132] width 165 height 20
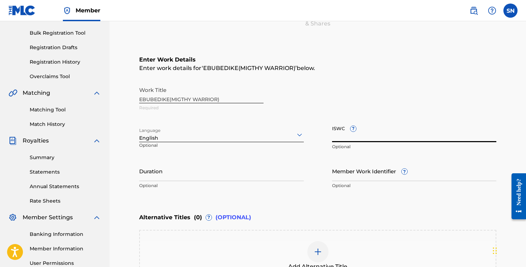
paste input "T3304793219"
type input "T3304793219"
click at [370, 180] on input "Member Work Identifier ?" at bounding box center [414, 171] width 165 height 20
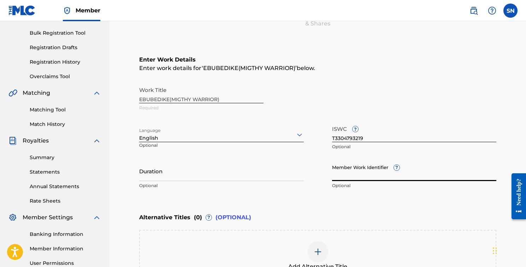
paste input "71580550"
type input "71580550"
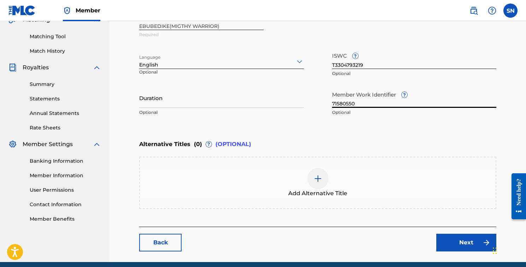
scroll to position [202, 0]
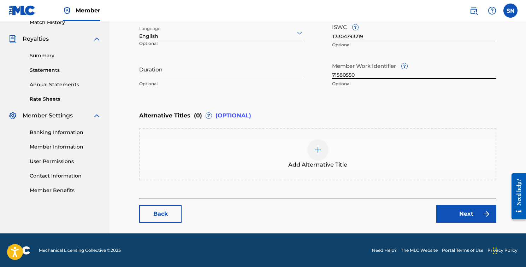
click at [459, 214] on link "Next" at bounding box center [466, 214] width 60 height 18
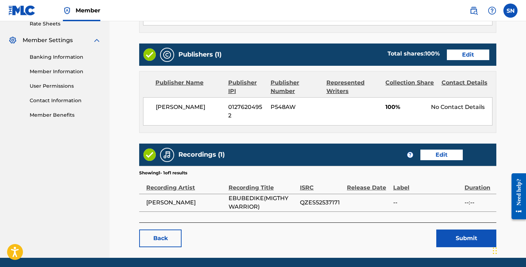
scroll to position [285, 0]
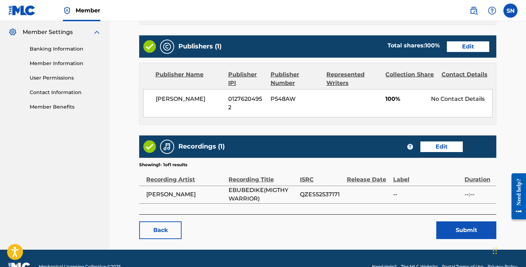
click at [367, 186] on td at bounding box center [370, 195] width 46 height 18
click at [435, 141] on link "Edit" at bounding box center [442, 146] width 42 height 11
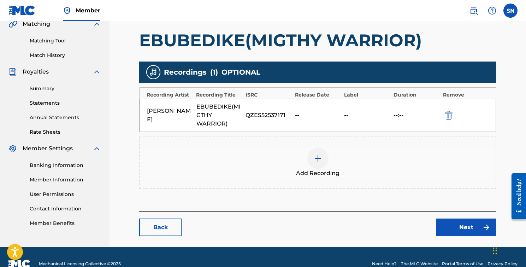
scroll to position [174, 0]
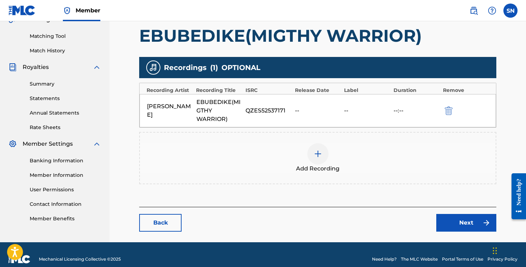
click at [307, 115] on div "[PERSON_NAME] EBUBEDIKE(MIGTHY WARRIOR) QZES52537171 -- -- --:--" at bounding box center [318, 110] width 357 height 33
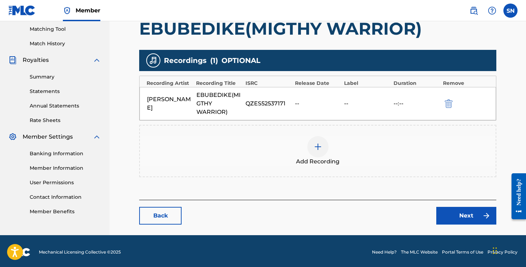
scroll to position [183, 0]
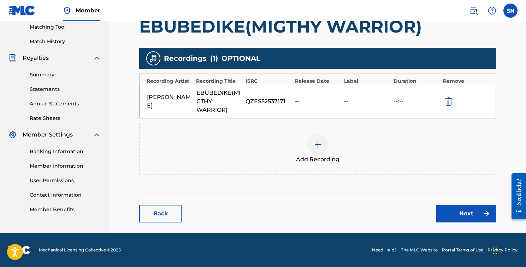
click at [289, 96] on div "[PERSON_NAME] EBUBEDIKE(MIGTHY WARRIOR) QZES52537171 -- -- --:--" at bounding box center [318, 101] width 357 height 33
click at [165, 210] on link "Back" at bounding box center [160, 214] width 42 height 18
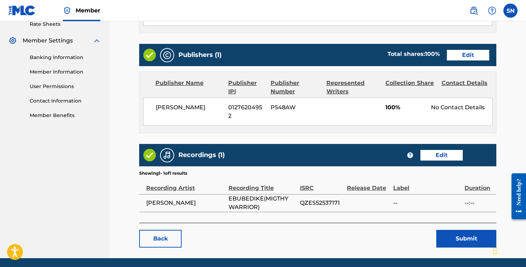
scroll to position [293, 0]
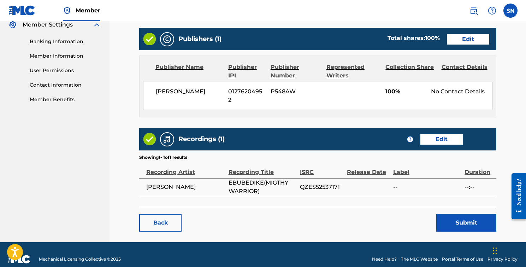
click at [364, 160] on div "Release Date" at bounding box center [368, 168] width 43 height 16
click at [452, 134] on link "Edit" at bounding box center [442, 139] width 42 height 11
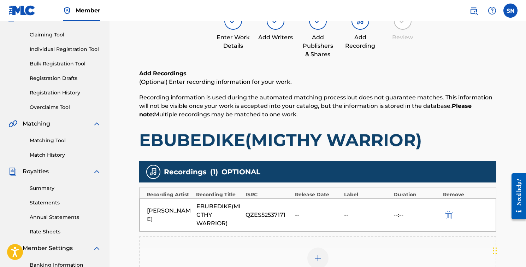
scroll to position [115, 0]
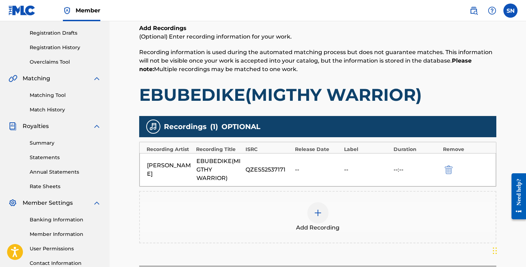
click at [307, 150] on div "Release Date" at bounding box center [318, 149] width 46 height 7
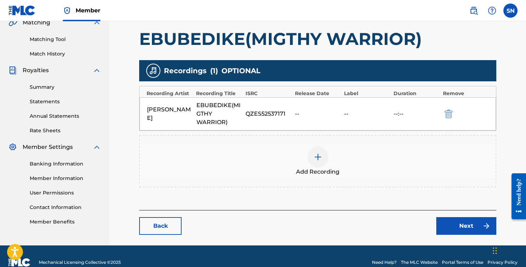
scroll to position [183, 0]
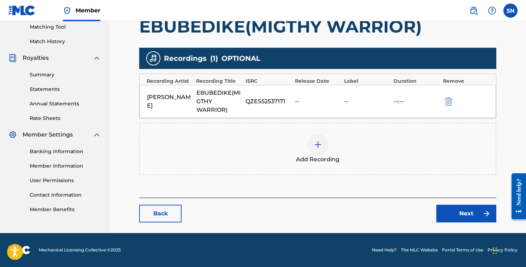
click at [456, 210] on link "Next" at bounding box center [466, 214] width 60 height 18
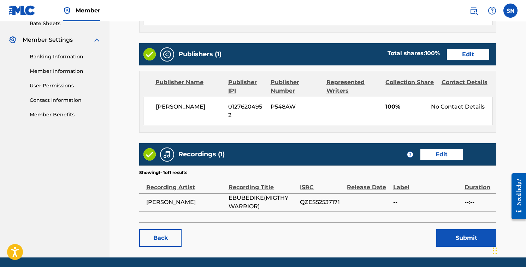
scroll to position [293, 0]
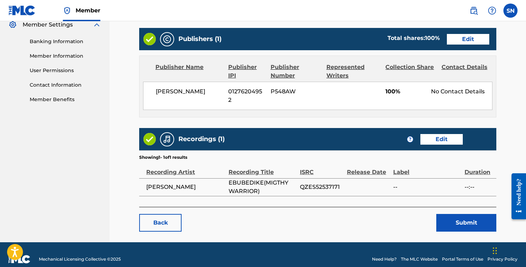
click at [354, 178] on td at bounding box center [370, 187] width 46 height 18
click at [475, 214] on button "Submit" at bounding box center [466, 223] width 60 height 18
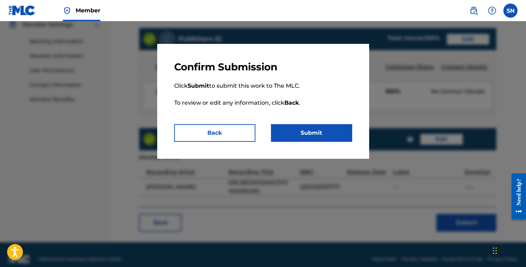
click at [335, 132] on button "Submit" at bounding box center [311, 133] width 81 height 18
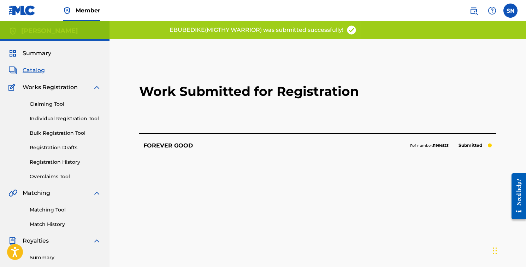
click at [335, 132] on h2 "Work Submitted for Registration" at bounding box center [317, 91] width 357 height 84
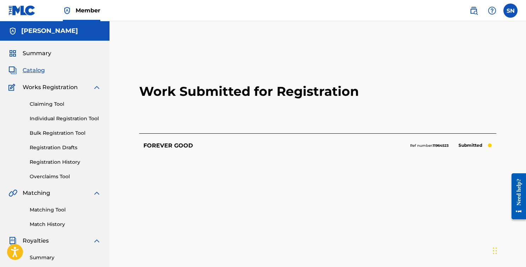
click at [39, 70] on span "Catalog" at bounding box center [34, 70] width 22 height 8
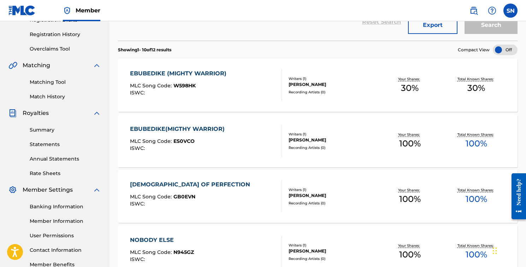
scroll to position [129, 0]
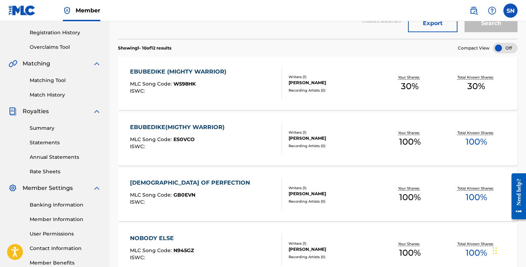
click at [185, 78] on div "EBUBEDIKE (MIGHTY WARRIOR) MLC Song Code : W598HK ISWC :" at bounding box center [180, 84] width 100 height 32
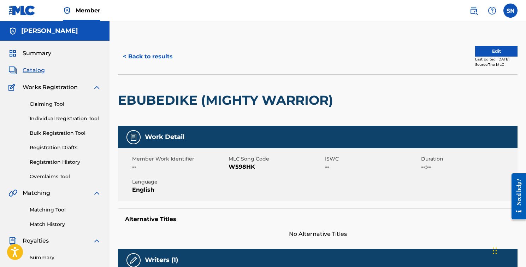
click at [499, 50] on button "Edit" at bounding box center [496, 51] width 42 height 11
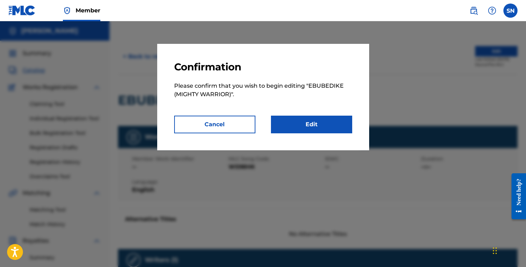
click at [304, 126] on link "Edit" at bounding box center [311, 125] width 81 height 18
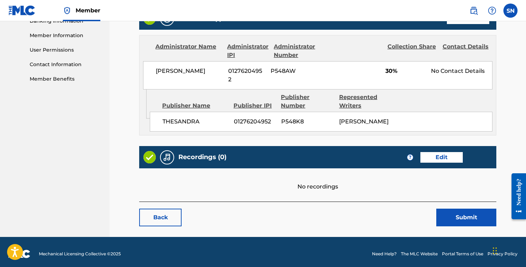
scroll to position [316, 0]
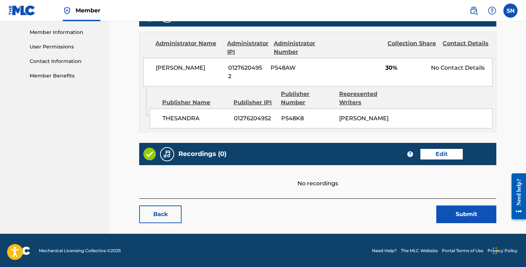
click at [433, 154] on link "Edit" at bounding box center [442, 154] width 42 height 11
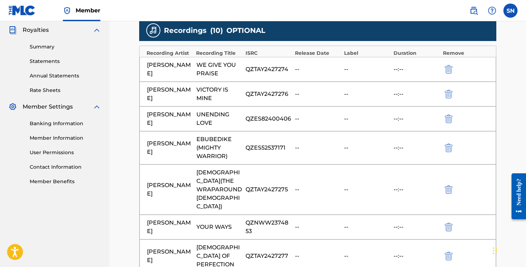
scroll to position [204, 0]
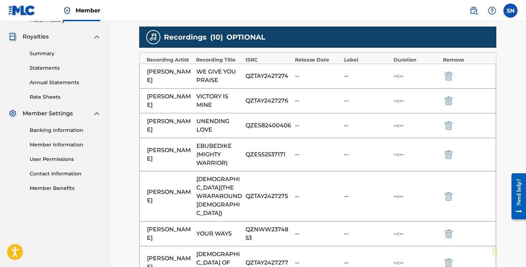
click at [450, 156] on img "submit" at bounding box center [449, 154] width 8 height 8
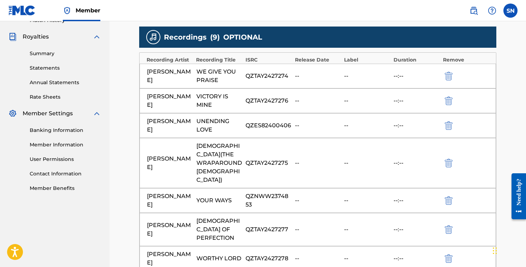
click at [450, 159] on img "submit" at bounding box center [449, 163] width 8 height 8
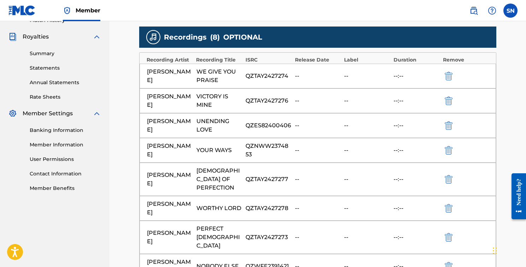
click at [450, 152] on img "submit" at bounding box center [449, 150] width 8 height 8
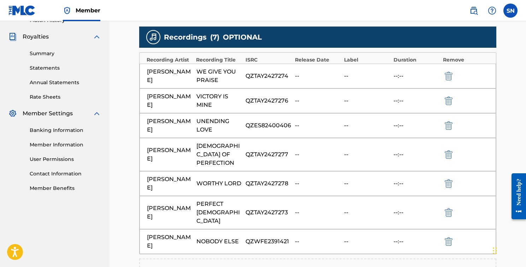
click at [450, 152] on img "submit" at bounding box center [449, 154] width 8 height 8
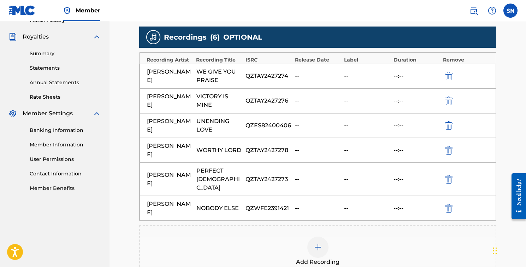
click at [450, 152] on img "submit" at bounding box center [449, 150] width 8 height 8
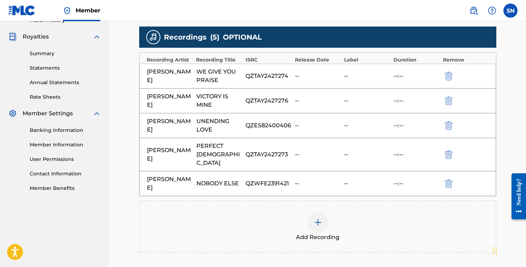
click at [450, 152] on img "submit" at bounding box center [449, 154] width 8 height 8
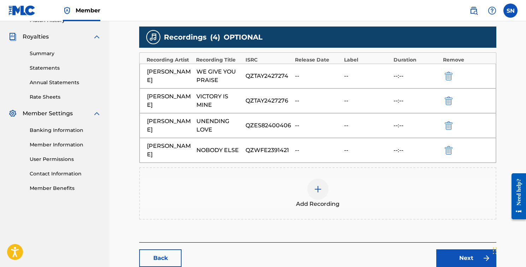
click at [450, 152] on img "submit" at bounding box center [449, 150] width 8 height 8
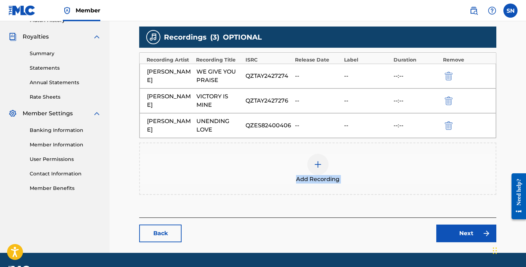
click at [450, 152] on div "Add Recording" at bounding box center [317, 168] width 357 height 52
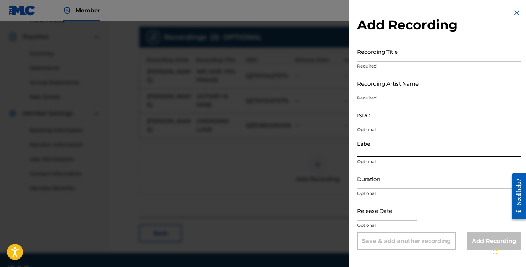
click at [450, 152] on input "Label" at bounding box center [439, 147] width 164 height 20
click at [513, 13] on img at bounding box center [517, 12] width 8 height 8
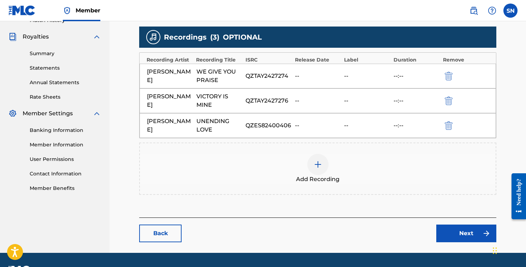
click at [450, 97] on img "submit" at bounding box center [449, 100] width 8 height 8
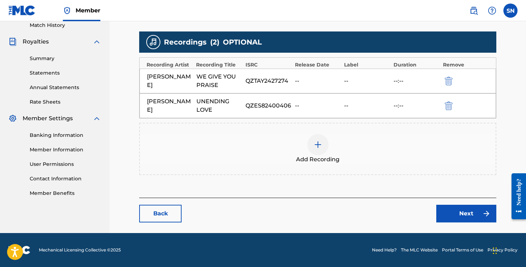
click at [449, 80] on img "submit" at bounding box center [449, 81] width 8 height 8
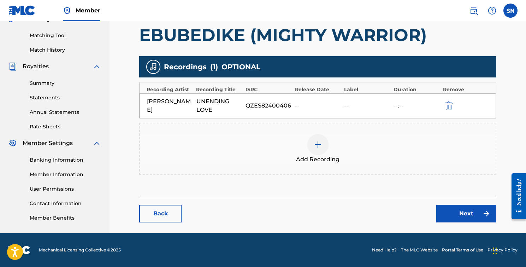
click at [448, 106] on img "submit" at bounding box center [449, 105] width 8 height 8
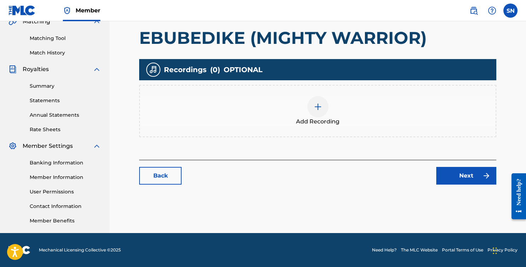
click at [458, 176] on link "Next" at bounding box center [466, 176] width 60 height 18
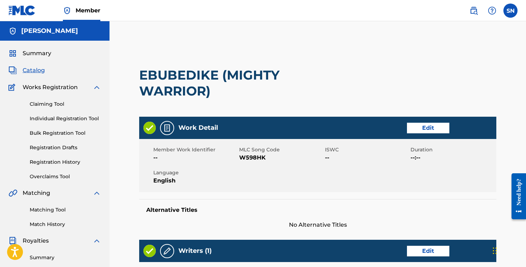
scroll to position [14, 0]
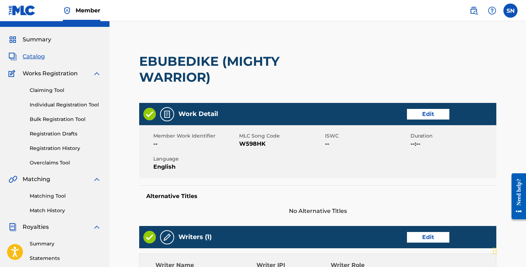
click at [261, 69] on h2 "EBUBEDIKE (MIGHTY WARRIOR)" at bounding box center [246, 69] width 215 height 32
click at [265, 63] on h2 "EBUBEDIKE (MIGHTY WARRIOR)" at bounding box center [246, 69] width 215 height 32
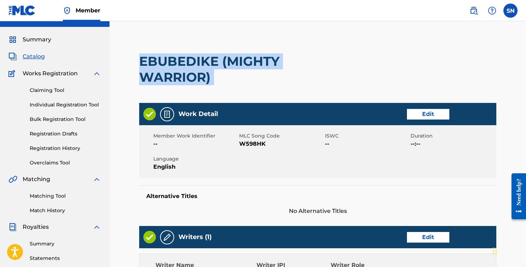
scroll to position [0, 0]
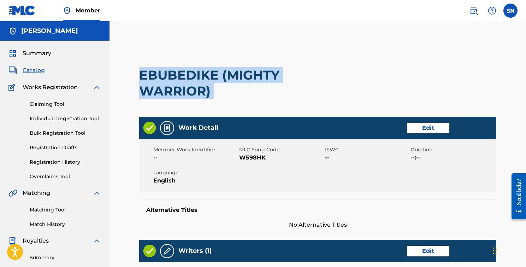
click at [421, 124] on link "Edit" at bounding box center [428, 128] width 42 height 11
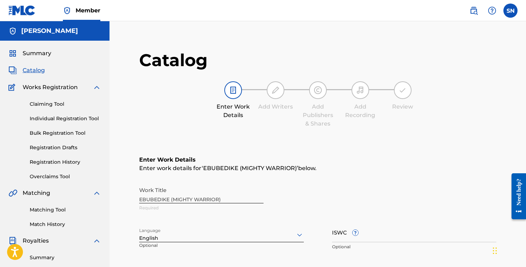
click at [223, 197] on div "Work Title EBUBEDIKE (MIGHTY WARRIOR) Required" at bounding box center [317, 199] width 357 height 32
click at [223, 194] on div "Work Title EBUBEDIKE (MIGHTY WARRIOR) Required" at bounding box center [317, 199] width 357 height 32
click at [215, 201] on div "Work Title EBUBEDIKE (MIGHTY WARRIOR) Required" at bounding box center [317, 199] width 357 height 32
click at [211, 200] on div "Work Title EBUBEDIKE (MIGHTY WARRIOR) Required" at bounding box center [317, 199] width 357 height 32
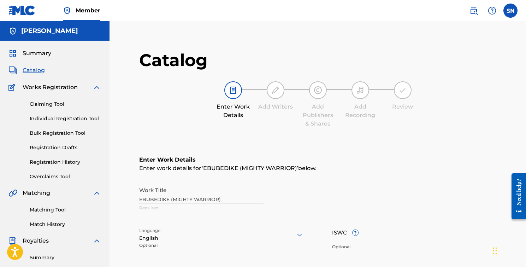
click at [242, 162] on h6 "Enter Work Details" at bounding box center [317, 160] width 357 height 8
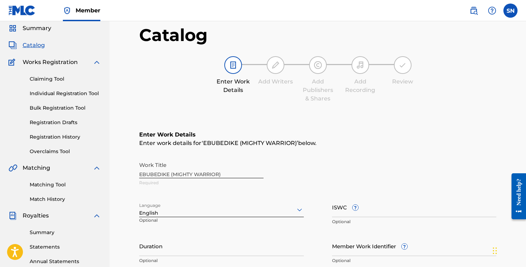
scroll to position [27, 0]
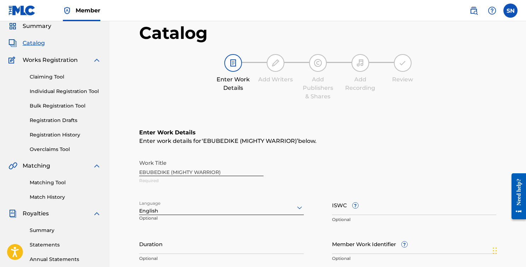
click at [221, 157] on div "Work Title EBUBEDIKE (MIGHTY WARRIOR) Required" at bounding box center [317, 172] width 357 height 32
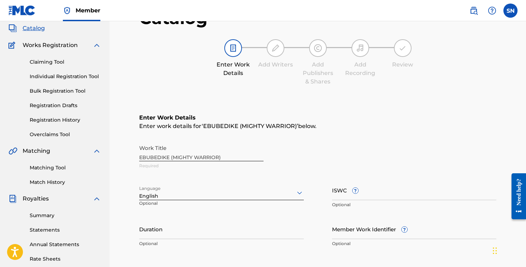
scroll to position [43, 0]
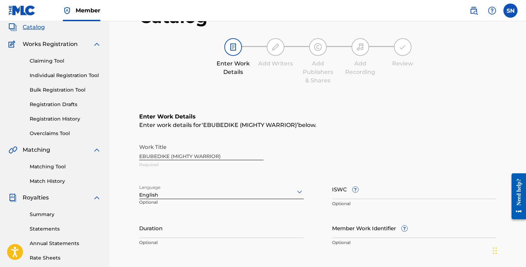
click at [221, 156] on div "Work Title EBUBEDIKE (MIGHTY WARRIOR) Required" at bounding box center [317, 156] width 357 height 32
click at [225, 150] on div "Work Title EBUBEDIKE (MIGHTY WARRIOR) Required" at bounding box center [317, 156] width 357 height 32
click at [207, 156] on div "Work Title EBUBEDIKE (MIGHTY WARRIOR) Required" at bounding box center [317, 156] width 357 height 32
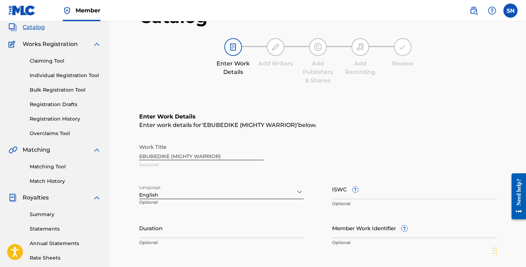
click at [212, 154] on div "Work Title EBUBEDIKE (MIGHTY WARRIOR) Required" at bounding box center [317, 156] width 357 height 32
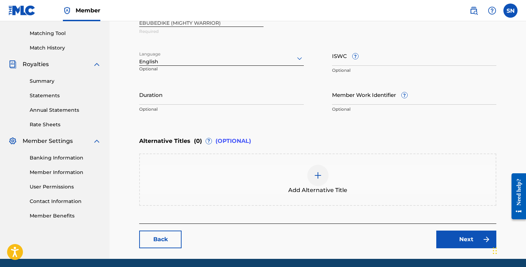
scroll to position [175, 0]
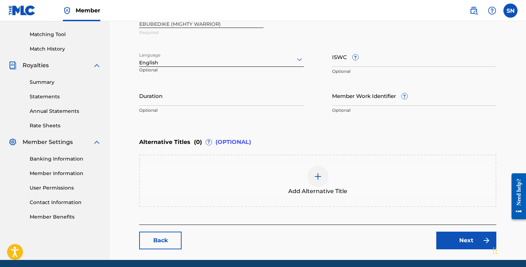
click at [313, 175] on div at bounding box center [317, 176] width 21 height 21
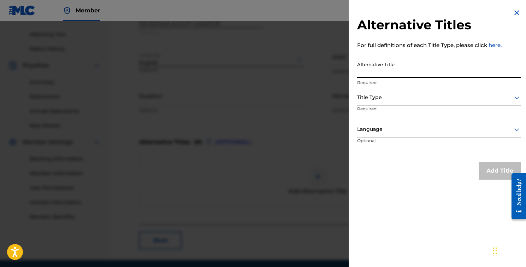
click at [394, 68] on input "Alternative Title" at bounding box center [439, 68] width 164 height 20
type input "MINE"
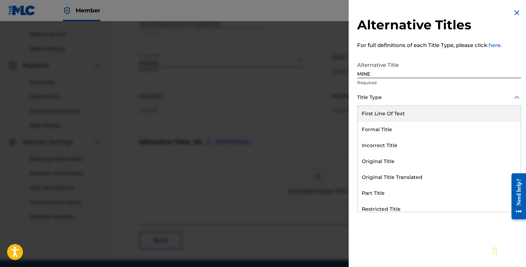
click at [410, 104] on div "Title Type" at bounding box center [439, 98] width 164 height 16
click at [402, 113] on div "First Line Of Text" at bounding box center [439, 114] width 163 height 16
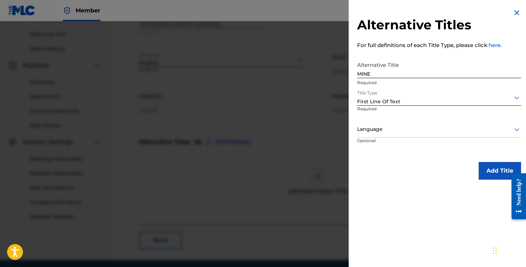
click at [386, 131] on div at bounding box center [439, 129] width 164 height 9
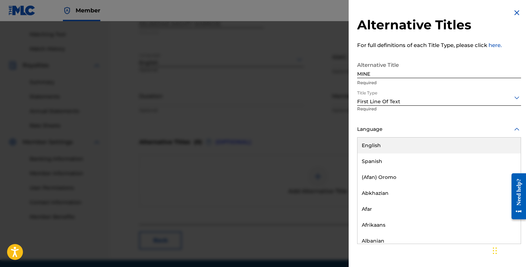
click at [382, 150] on div "English" at bounding box center [439, 145] width 163 height 16
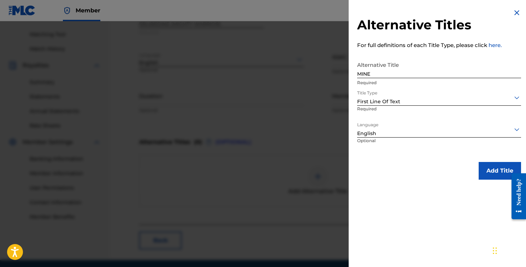
click at [495, 172] on button "Add Title" at bounding box center [500, 171] width 42 height 18
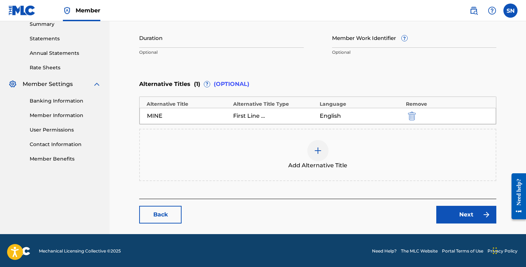
scroll to position [234, 0]
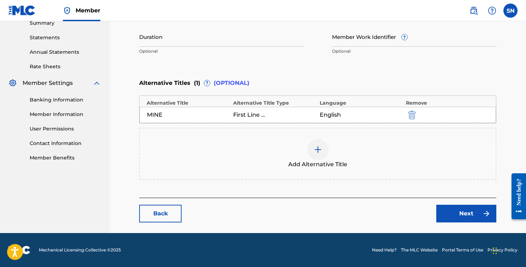
click at [470, 210] on link "Next" at bounding box center [466, 214] width 60 height 18
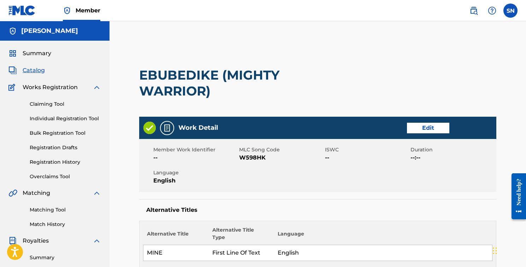
click at [201, 74] on h2 "EBUBEDIKE (MIGHTY WARRIOR)" at bounding box center [246, 83] width 215 height 32
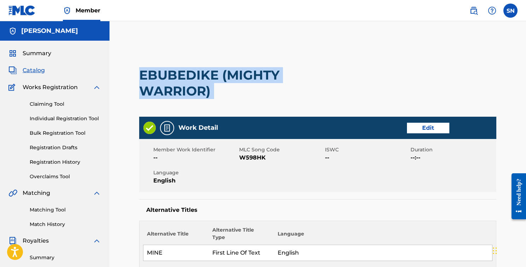
click at [201, 75] on h2 "EBUBEDIKE (MIGHTY WARRIOR)" at bounding box center [246, 83] width 215 height 32
drag, startPoint x: 140, startPoint y: 73, endPoint x: 217, endPoint y: 92, distance: 79.7
click at [217, 92] on h2 "EBUBEDIKE (MIGHTY WARRIOR)" at bounding box center [246, 83] width 215 height 32
click at [167, 130] on img at bounding box center [167, 128] width 8 height 8
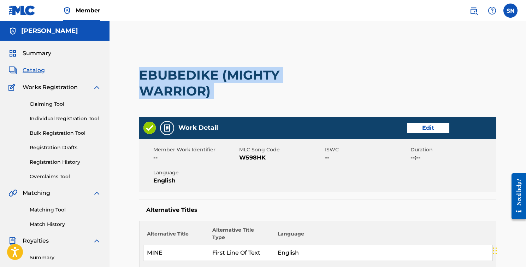
click at [167, 130] on img at bounding box center [167, 128] width 8 height 8
click at [151, 129] on img at bounding box center [149, 128] width 12 height 12
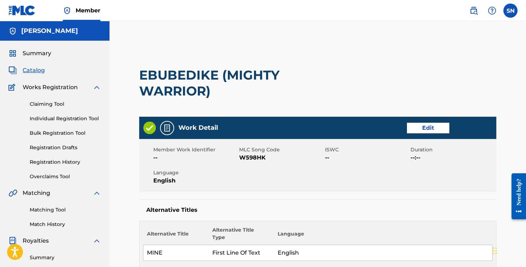
click at [263, 154] on span "W598HK" at bounding box center [281, 157] width 84 height 8
click at [266, 158] on span "W598HK" at bounding box center [281, 157] width 84 height 8
click at [421, 128] on link "Edit" at bounding box center [428, 128] width 42 height 11
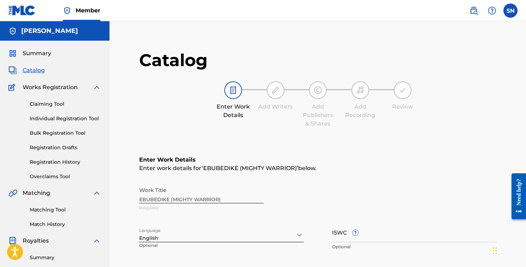
click at [37, 70] on span "Catalog" at bounding box center [34, 70] width 22 height 8
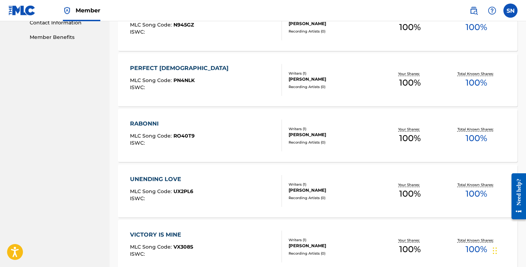
scroll to position [356, 0]
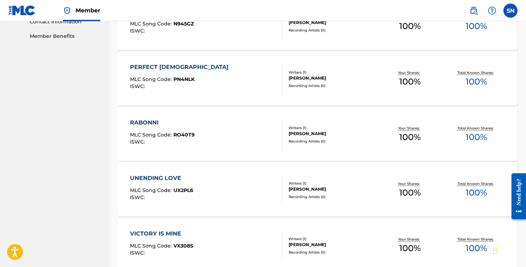
click at [145, 122] on div "RABONNI" at bounding box center [162, 122] width 65 height 8
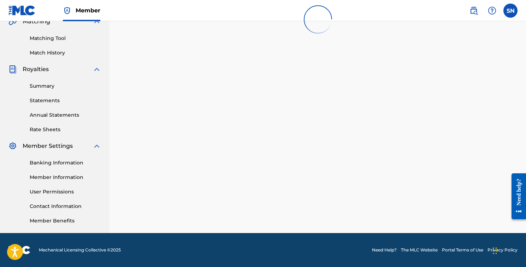
scroll to position [356, 0]
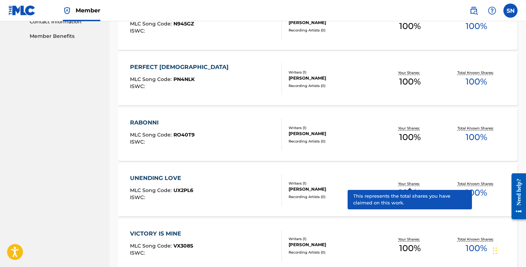
click at [407, 184] on p "Your Shares:" at bounding box center [409, 183] width 23 height 5
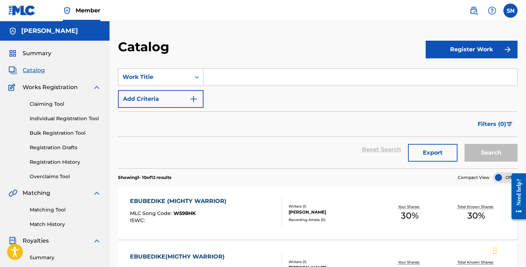
click at [48, 211] on link "Matching Tool" at bounding box center [65, 209] width 71 height 7
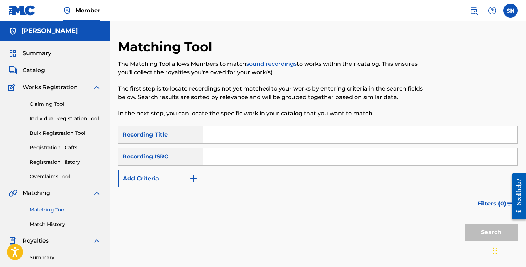
click at [241, 135] on input "Search Form" at bounding box center [361, 134] width 314 height 17
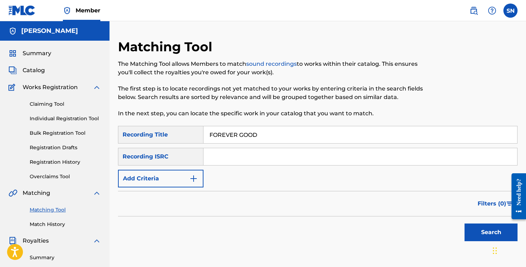
type input "FOREVER GOOD"
click at [224, 156] on input "Search Form" at bounding box center [361, 156] width 314 height 17
click at [222, 154] on input "Search Form" at bounding box center [361, 156] width 314 height 17
paste input "QZWFV2586017"
type input "QZWFV2586017"
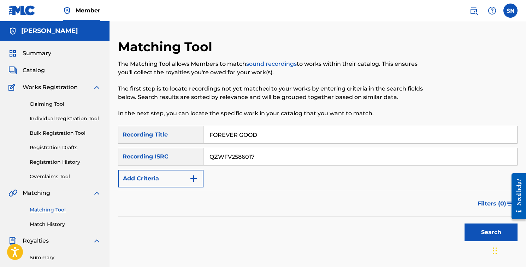
click at [479, 232] on button "Search" at bounding box center [491, 232] width 53 height 18
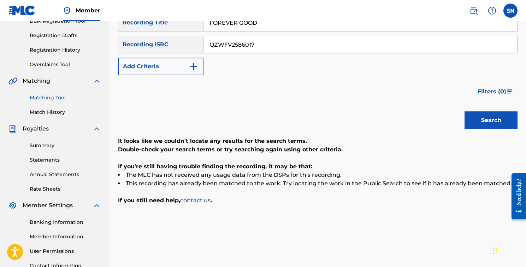
scroll to position [171, 0]
